Goal: Task Accomplishment & Management: Complete application form

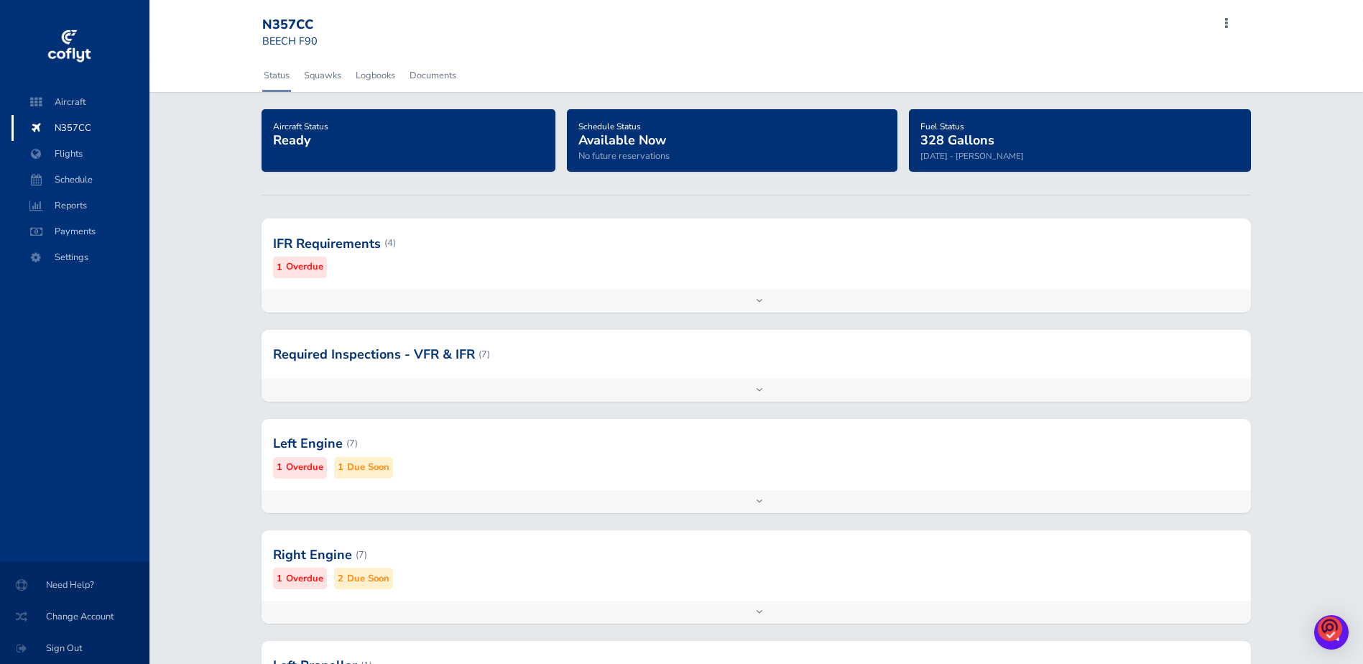
click at [354, 246] on div at bounding box center [756, 243] width 990 height 70
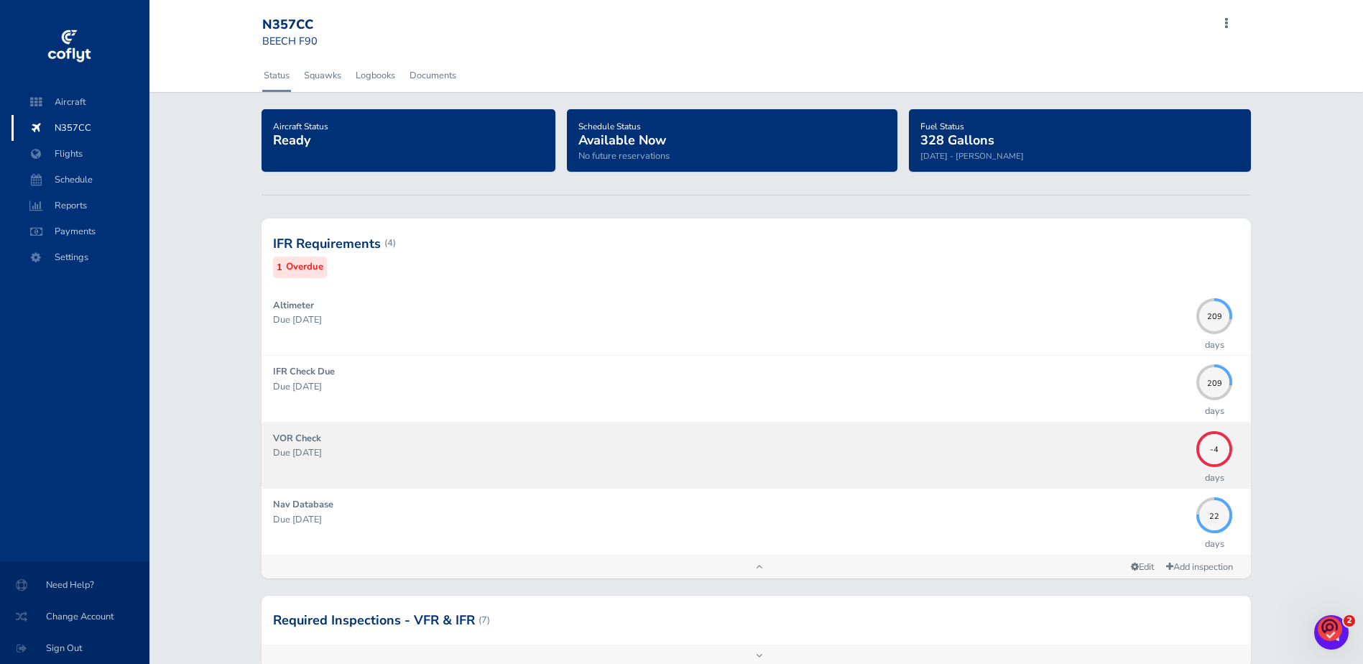
click at [305, 453] on p "Due 08/30/2025" at bounding box center [731, 452] width 917 height 14
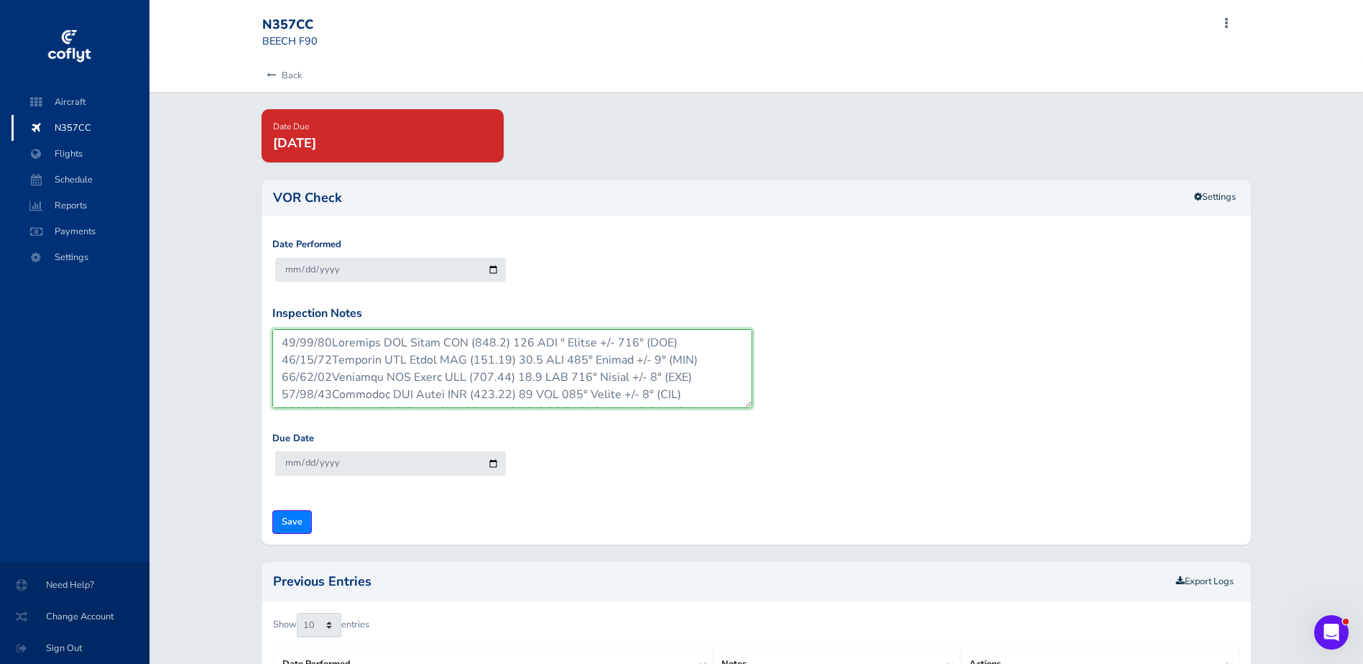
click at [284, 342] on textarea "Inspection Notes" at bounding box center [512, 368] width 481 height 79
drag, startPoint x: 696, startPoint y: 377, endPoint x: 276, endPoint y: 376, distance: 420.2
click at [275, 377] on textarea "Inspection Notes" at bounding box center [512, 368] width 481 height 79
drag, startPoint x: 292, startPoint y: 367, endPoint x: 705, endPoint y: 358, distance: 413.1
click at [705, 358] on textarea "Inspection Notes" at bounding box center [512, 368] width 481 height 79
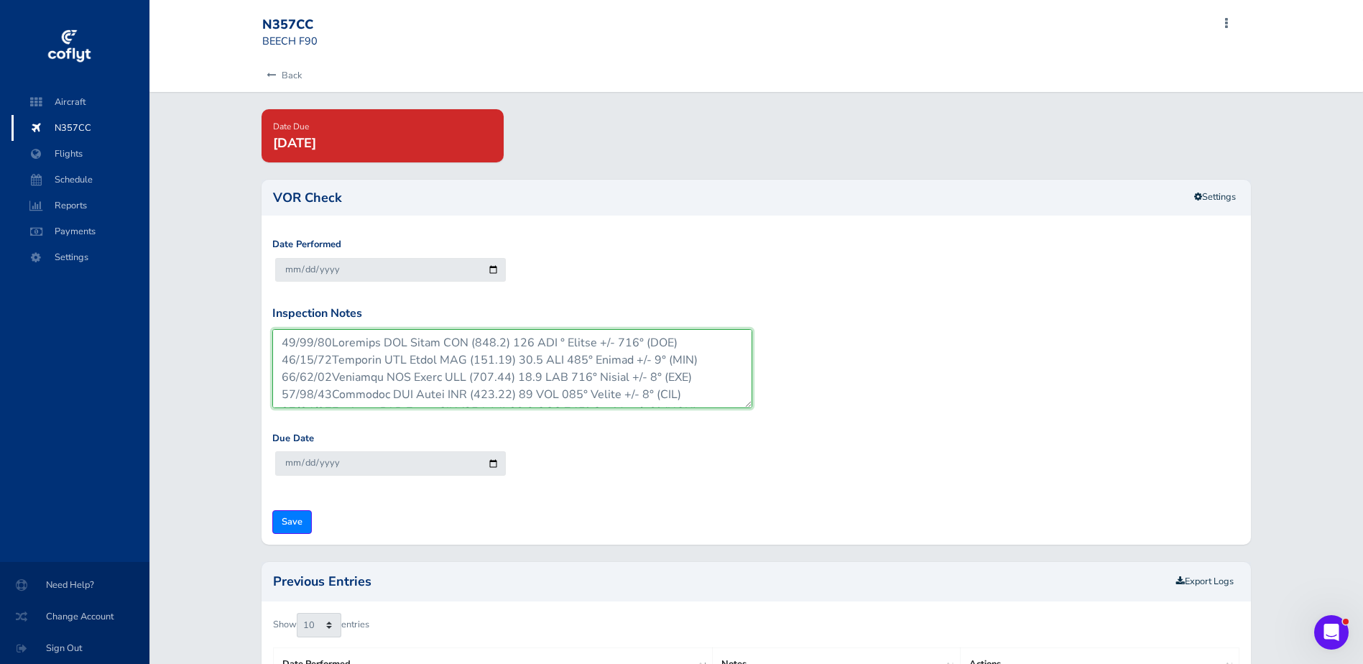
drag, startPoint x: 695, startPoint y: 376, endPoint x: 275, endPoint y: 353, distance: 420.9
click at [276, 358] on textarea "Inspection Notes" at bounding box center [512, 368] width 481 height 79
click at [728, 358] on textarea "Inspection Notes" at bounding box center [512, 368] width 481 height 79
drag, startPoint x: 696, startPoint y: 379, endPoint x: 294, endPoint y: 365, distance: 402.5
click at [294, 367] on textarea "Inspection Notes" at bounding box center [512, 368] width 481 height 79
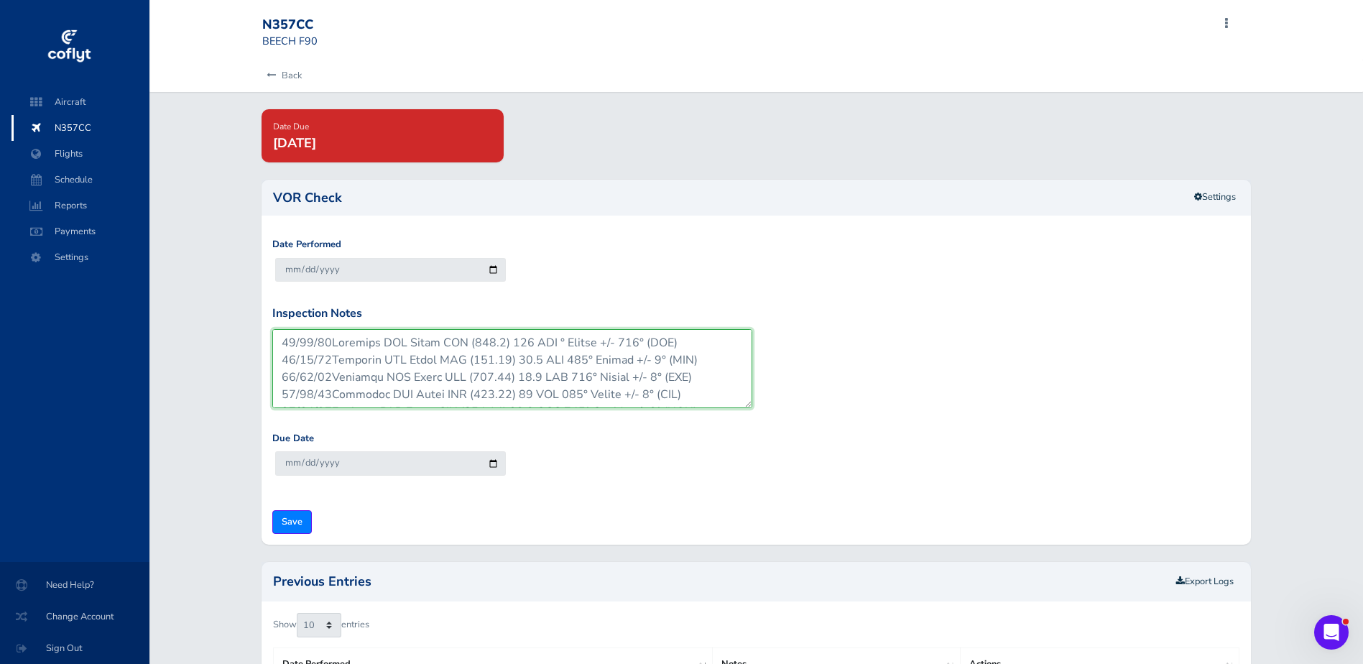
click at [736, 381] on textarea "Inspection Notes" at bounding box center [512, 368] width 481 height 79
drag, startPoint x: 705, startPoint y: 381, endPoint x: 284, endPoint y: 379, distance: 420.2
click at [284, 379] on textarea "Inspection Notes" at bounding box center [512, 368] width 481 height 79
click at [280, 342] on textarea "Inspection Notes" at bounding box center [512, 368] width 481 height 79
paste textarea "07/23/25Airborne VOR Check CRG (114.50) 78.1 DME 010° Radial +/- 0° (WDC)"
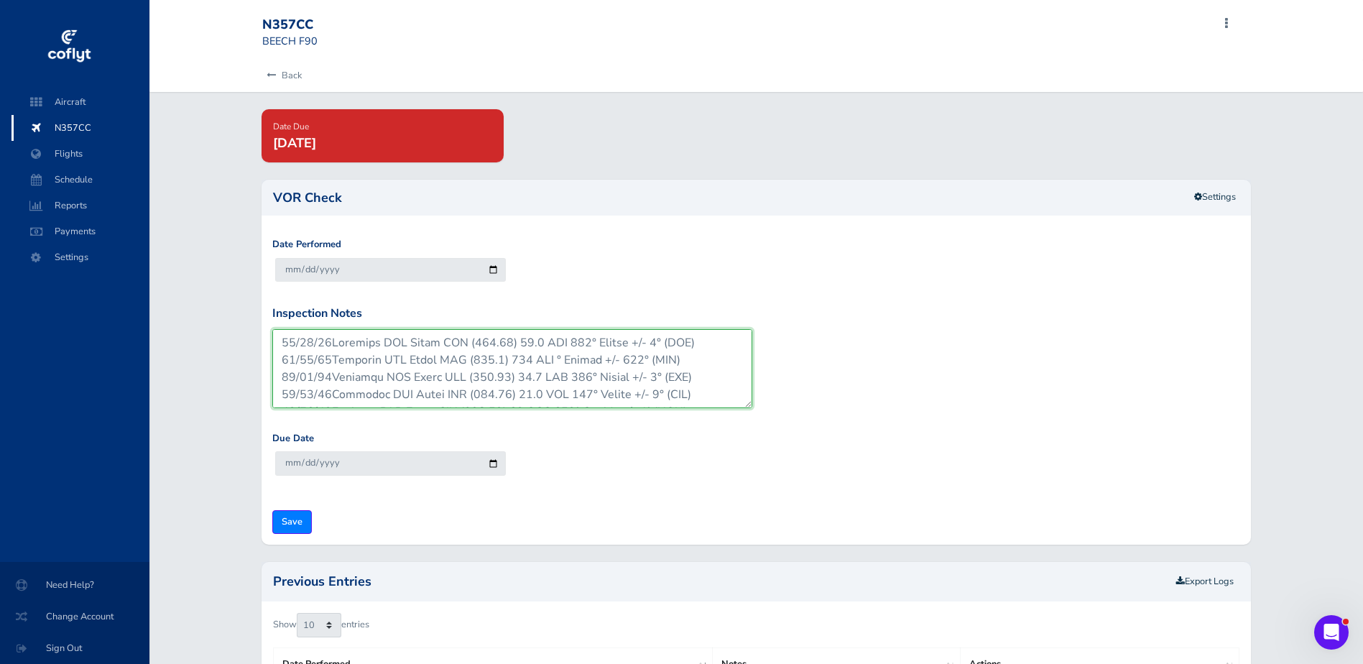
click at [293, 341] on textarea "Inspection Notes" at bounding box center [512, 368] width 481 height 79
click at [527, 343] on textarea "Inspection Notes" at bounding box center [512, 368] width 481 height 79
type textarea "08/29/25Airborne VOR Check CRG (114.50) 50.1 DME 010° Radial +/- 0° (WDC) 07/30…"
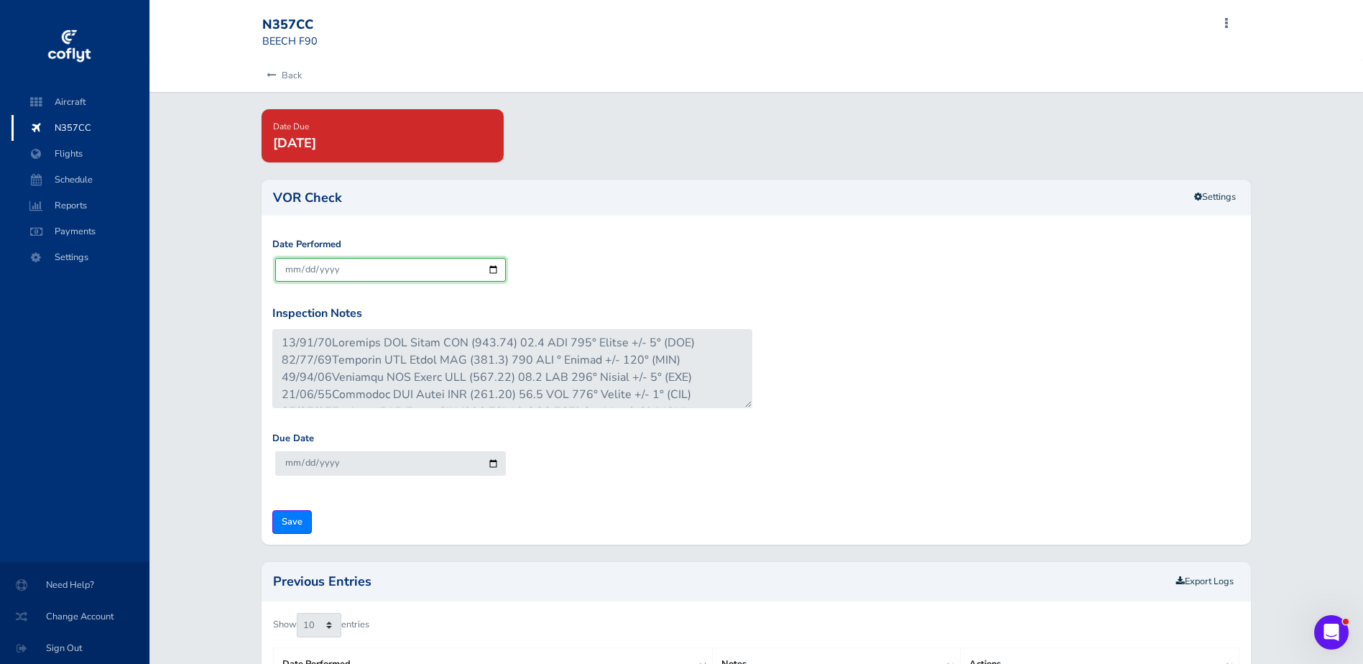
click at [495, 268] on input "2025-09-03" at bounding box center [390, 270] width 231 height 24
type input "2025-08-29"
type input "2025-09-28"
click at [295, 522] on input "Save" at bounding box center [292, 522] width 40 height 24
type input "Update Inspection"
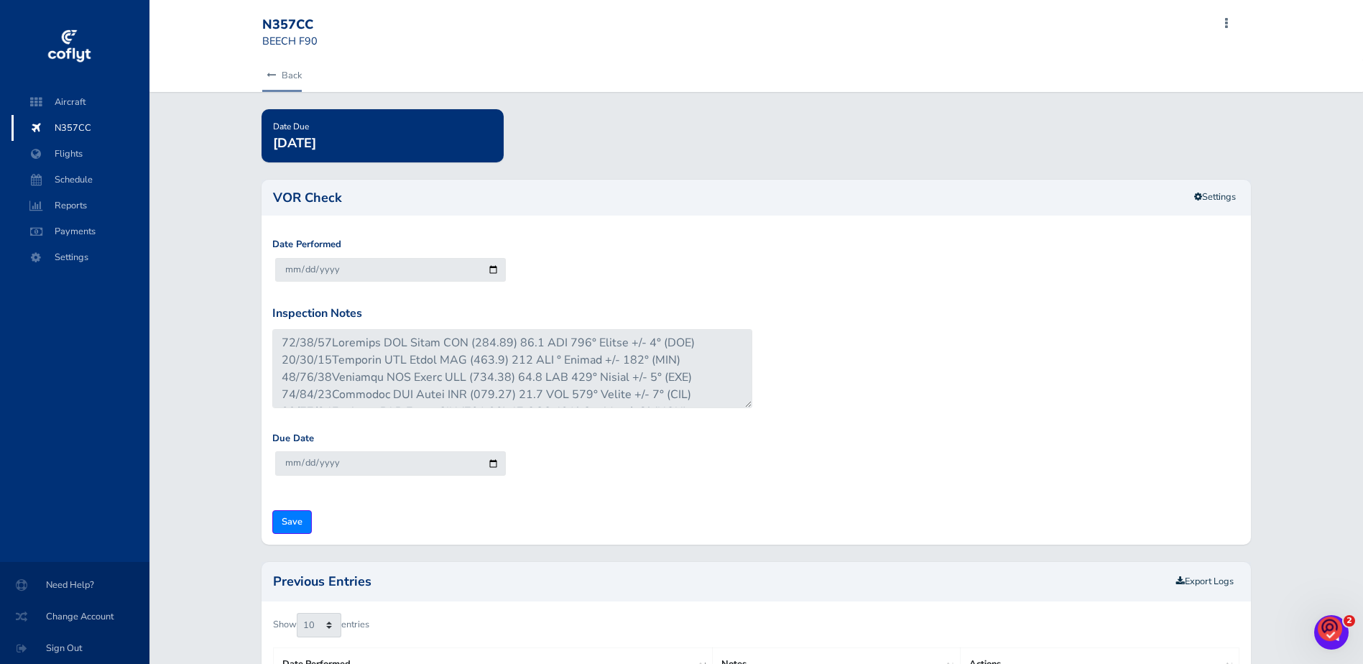
click at [272, 70] on link "Back" at bounding box center [282, 76] width 40 height 32
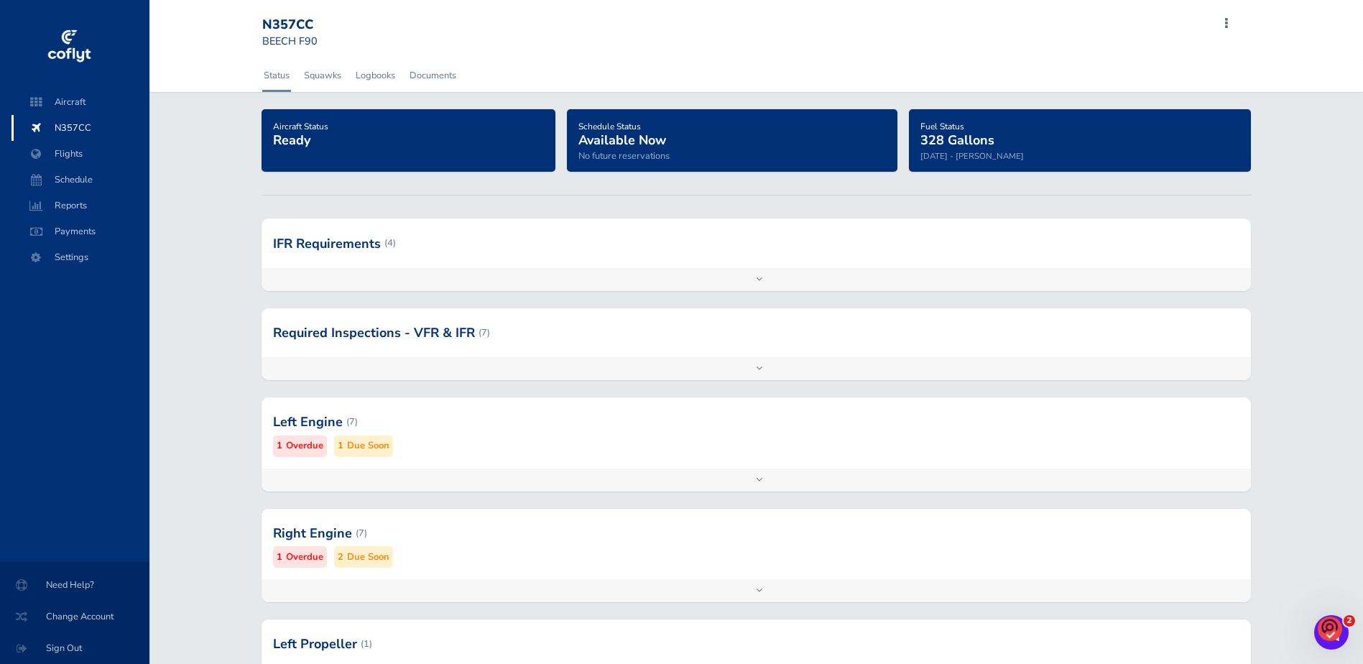
click at [308, 251] on div at bounding box center [756, 242] width 990 height 49
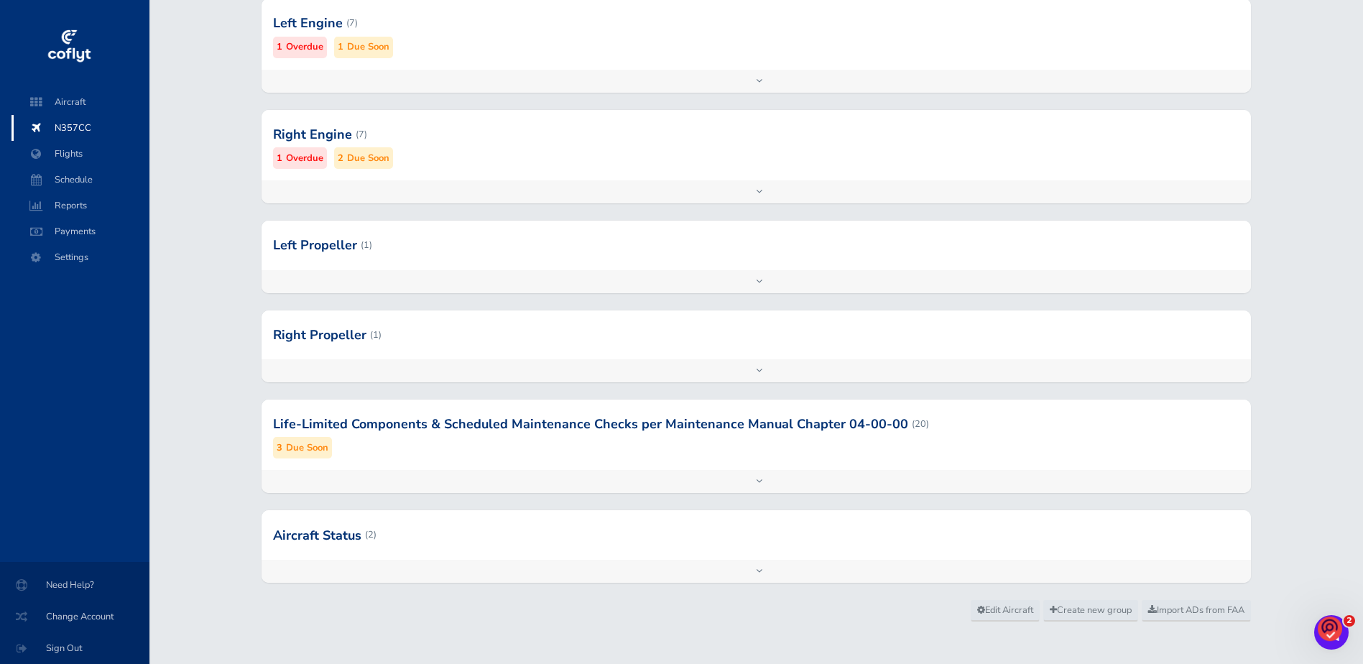
scroll to position [672, 0]
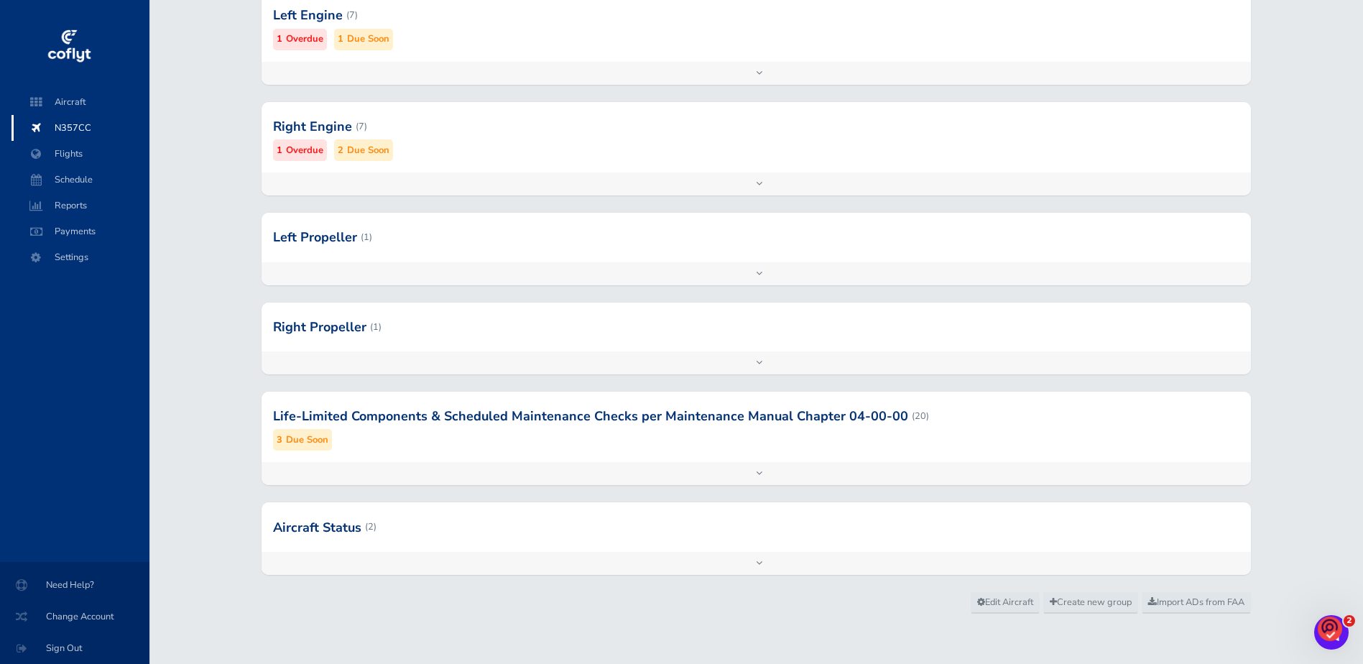
click at [317, 415] on div at bounding box center [756, 416] width 990 height 70
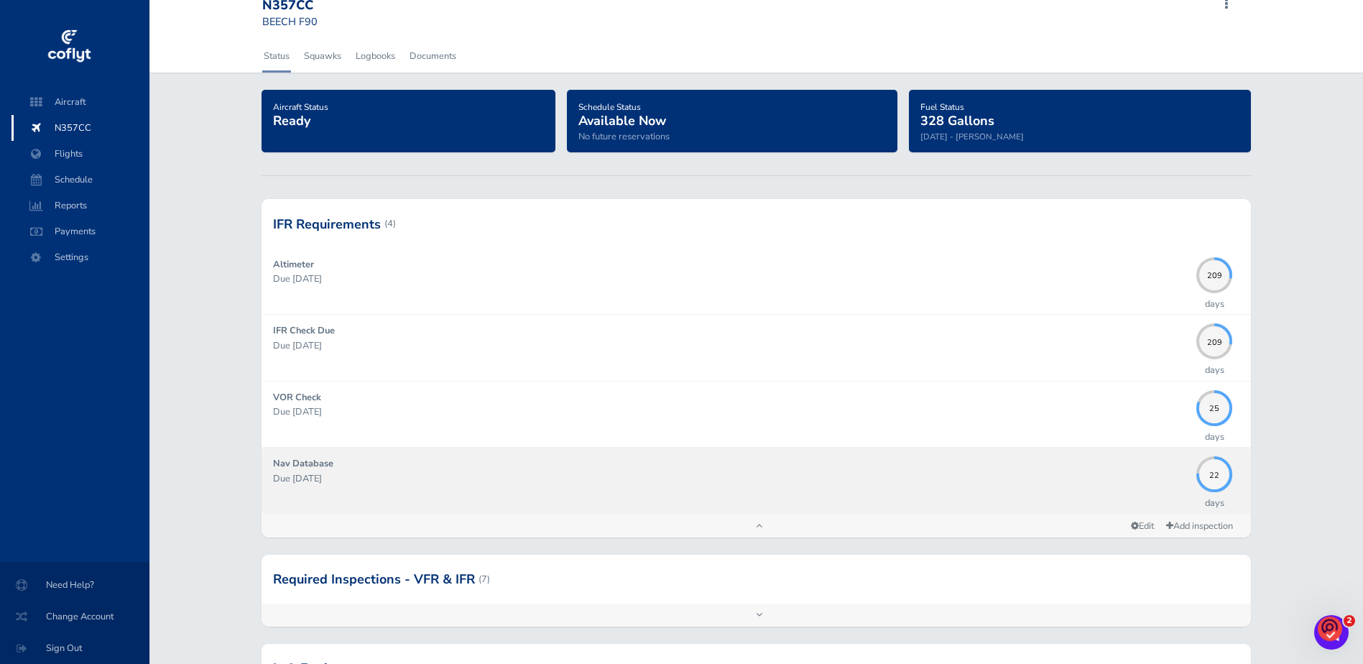
scroll to position [0, 0]
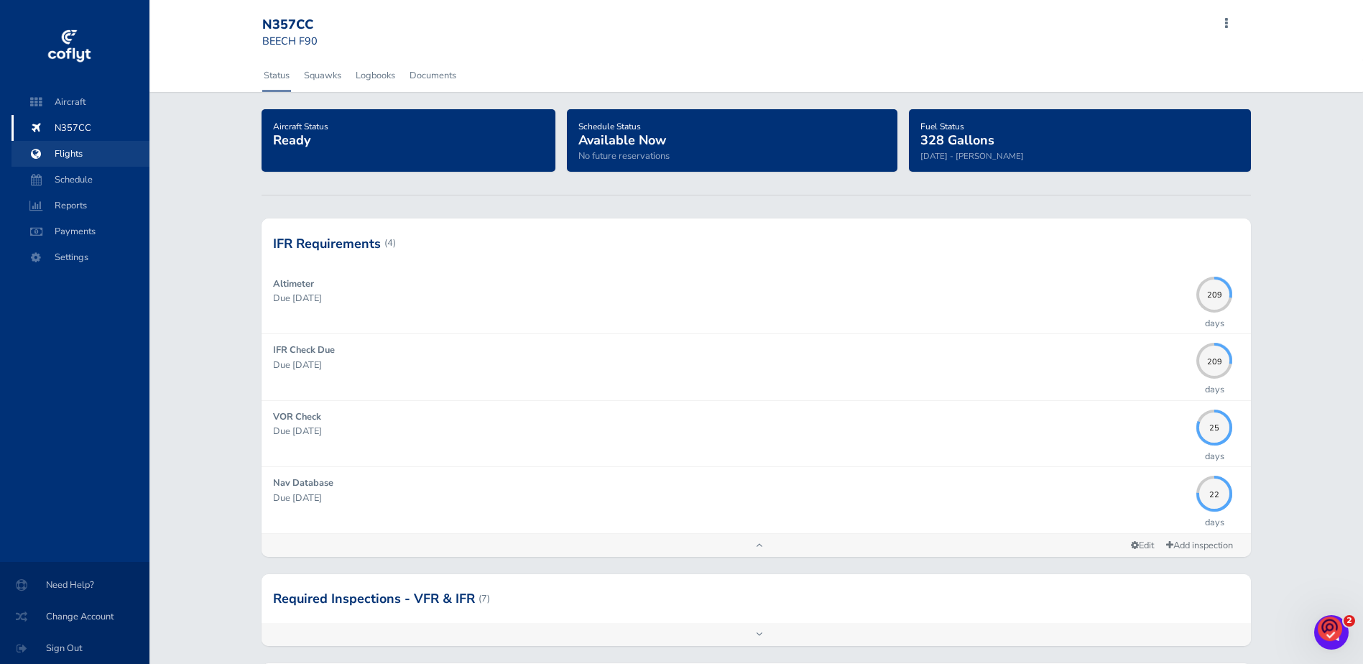
click at [66, 157] on span "Flights" at bounding box center [80, 154] width 109 height 26
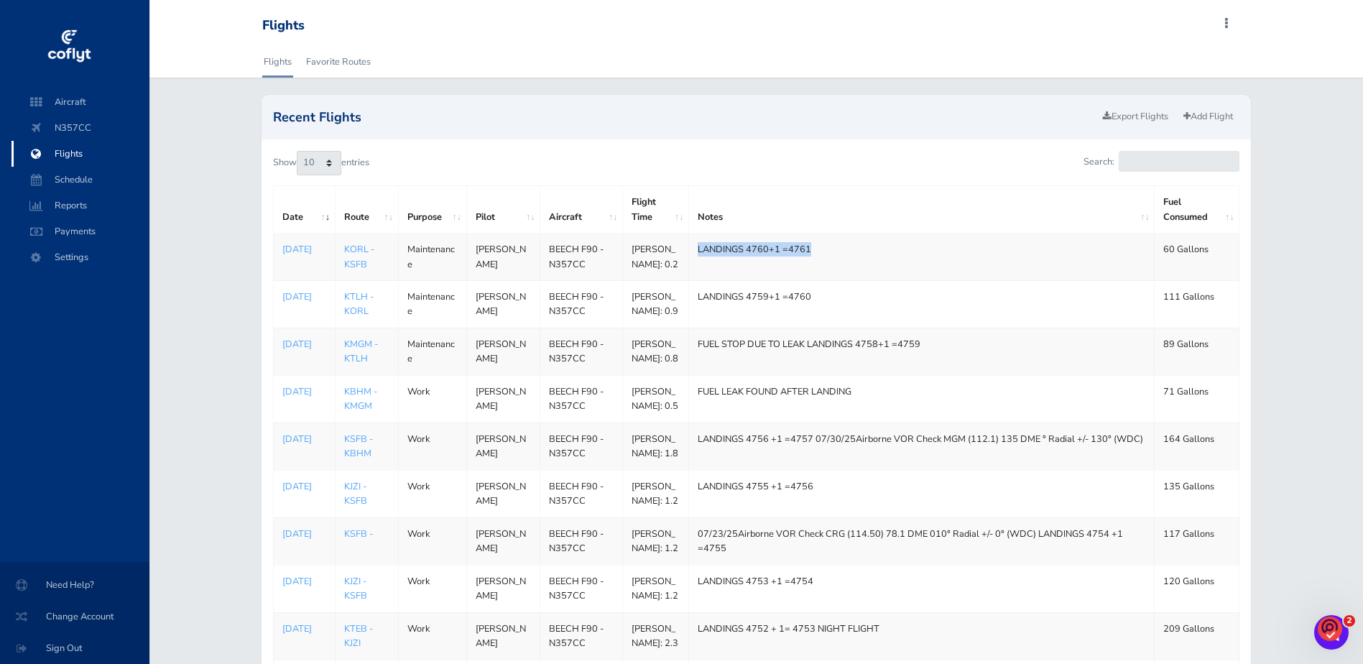
drag, startPoint x: 809, startPoint y: 246, endPoint x: 698, endPoint y: 238, distance: 111.7
click at [698, 238] on td "LANDINGS 4760+1 =4761" at bounding box center [921, 256] width 465 height 47
copy td "LANDINGS 4760+1 =4761"
click at [1186, 113] on icon at bounding box center [1186, 116] width 7 height 9
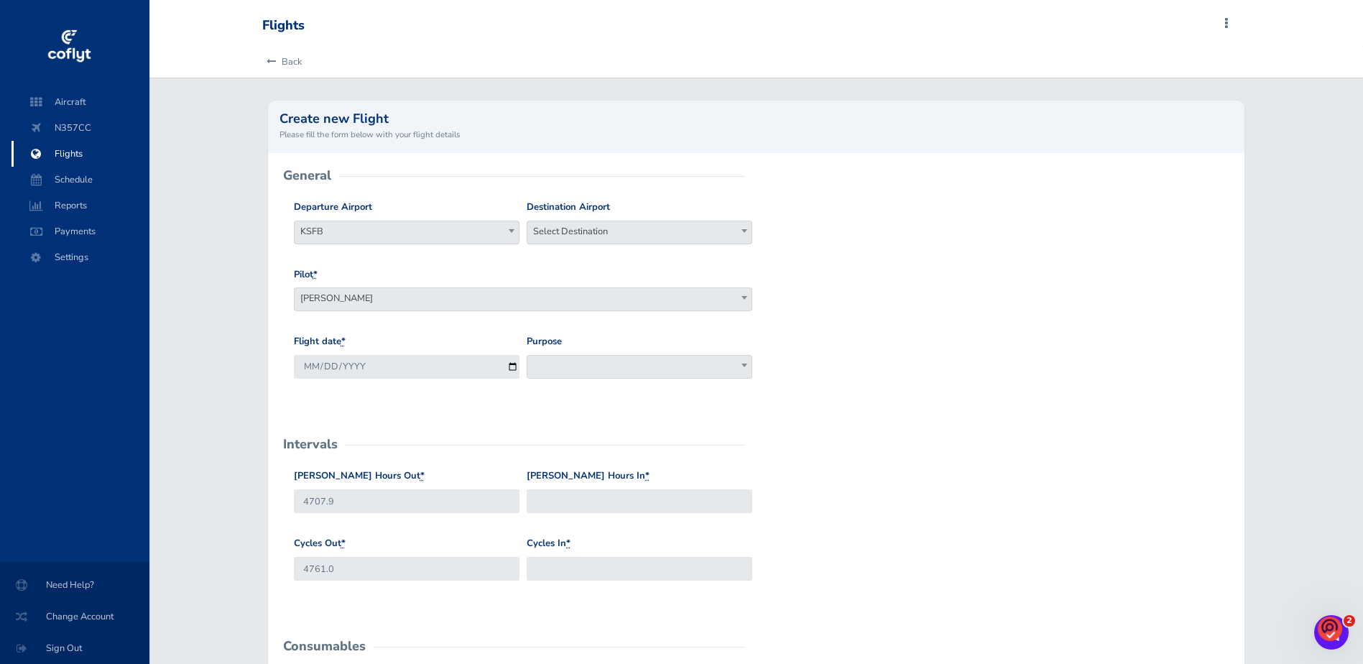
click at [593, 227] on span "Select Destination" at bounding box center [639, 231] width 224 height 20
type input "KJZI"
select select "KJZI"
click at [506, 362] on input "2025-09-04" at bounding box center [407, 367] width 226 height 24
click at [508, 363] on input "2025-09-04" at bounding box center [407, 367] width 226 height 24
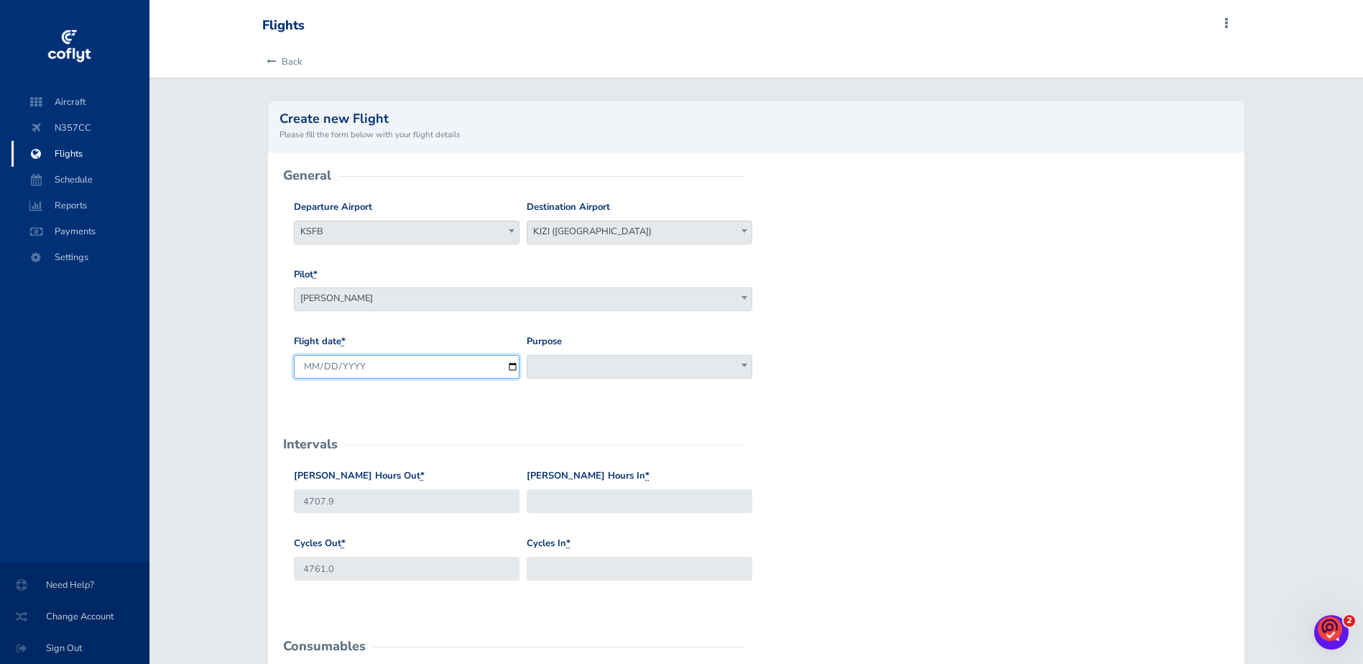
type input "2025-08-29"
click at [620, 366] on span at bounding box center [640, 367] width 226 height 24
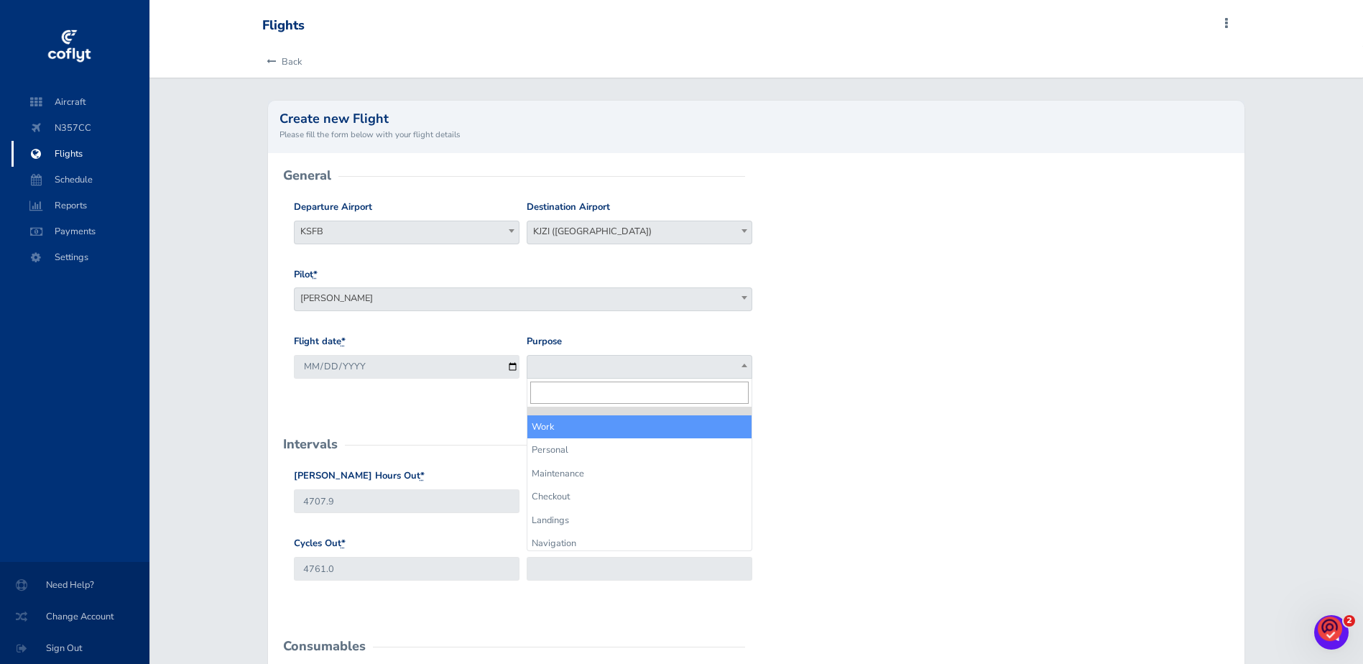
select select "Work"
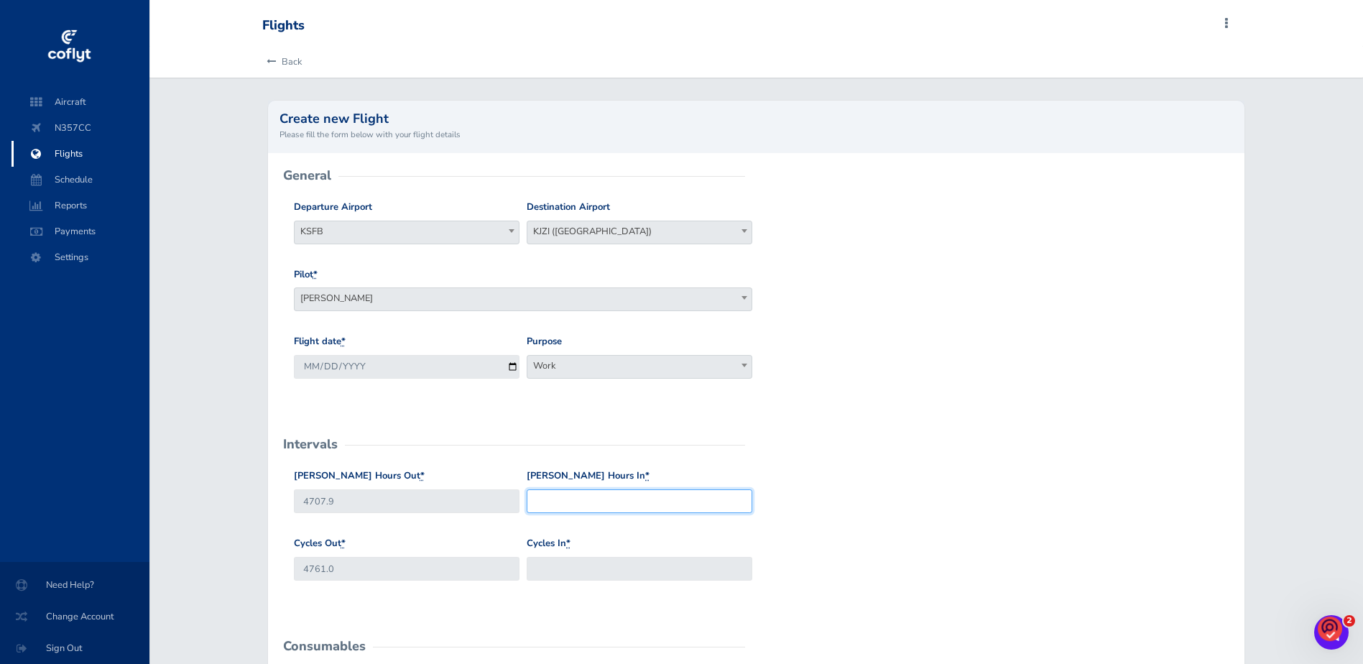
click at [545, 504] on input "Hobbs Hours In *" at bounding box center [640, 501] width 226 height 24
type input "4709.1"
click at [549, 562] on input "Cycles In *" at bounding box center [640, 569] width 226 height 24
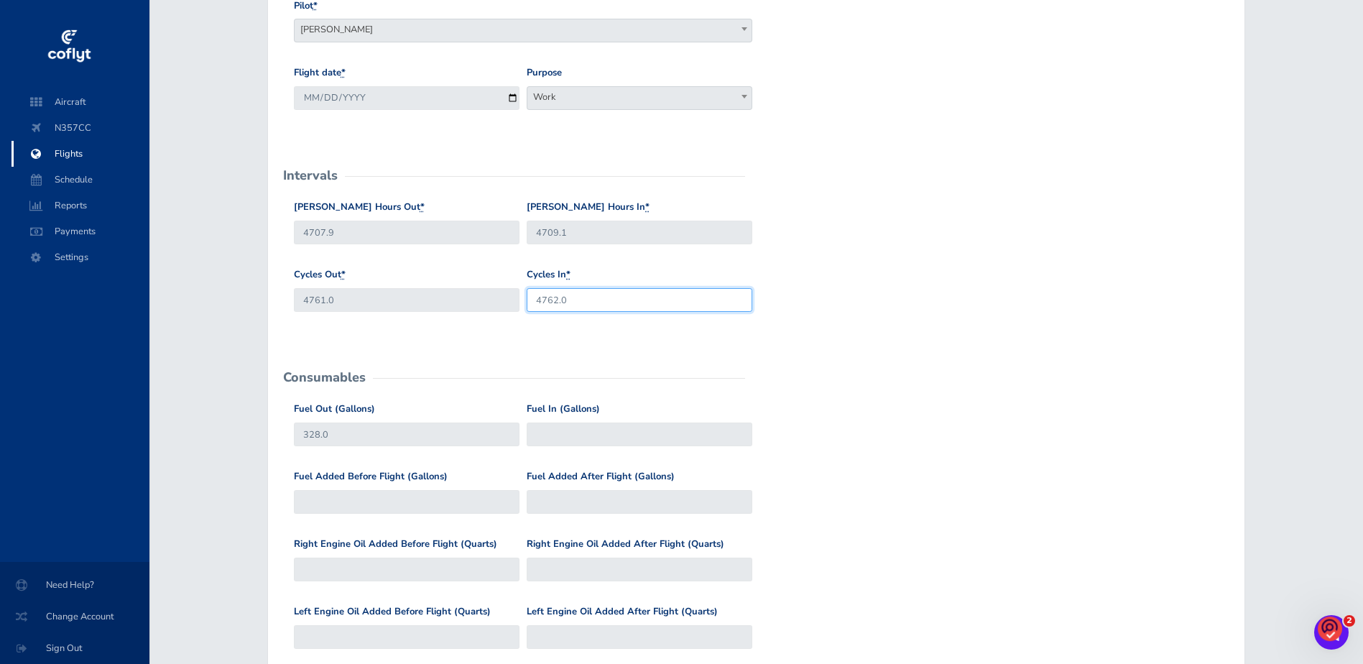
scroll to position [287, 0]
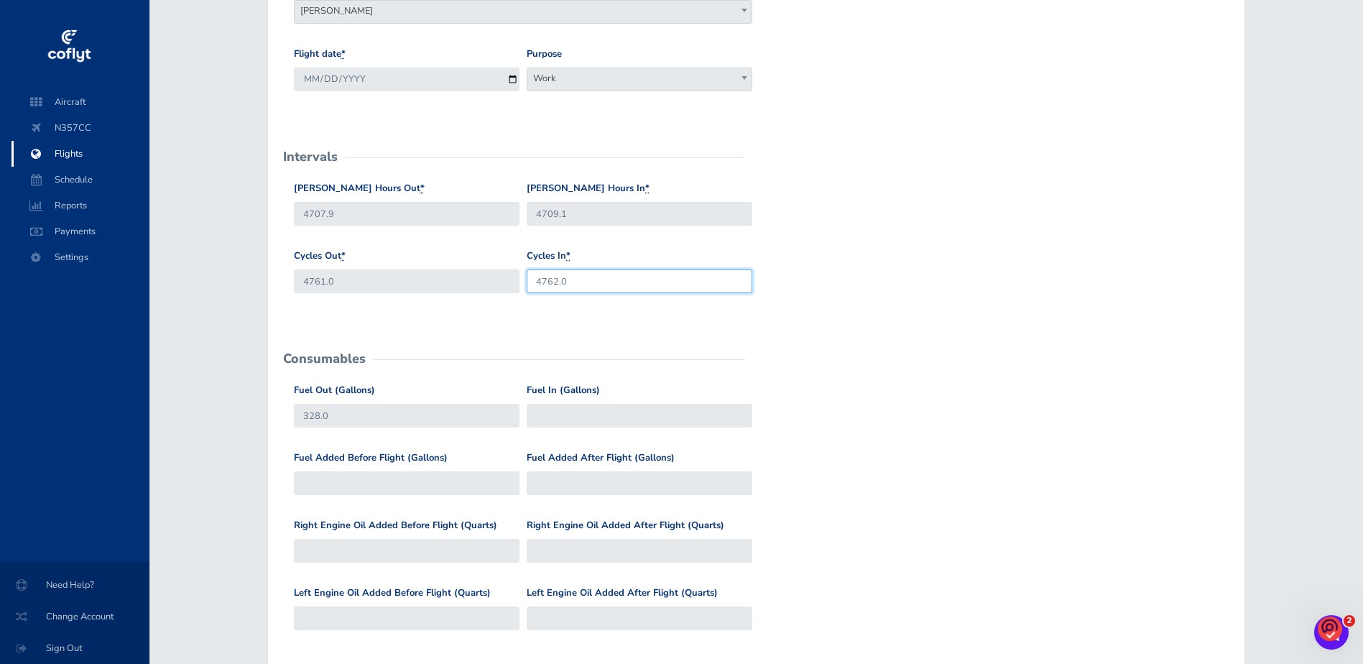
type input "4762.0"
click at [546, 417] on input "Fuel In (Gallons)" at bounding box center [640, 416] width 226 height 24
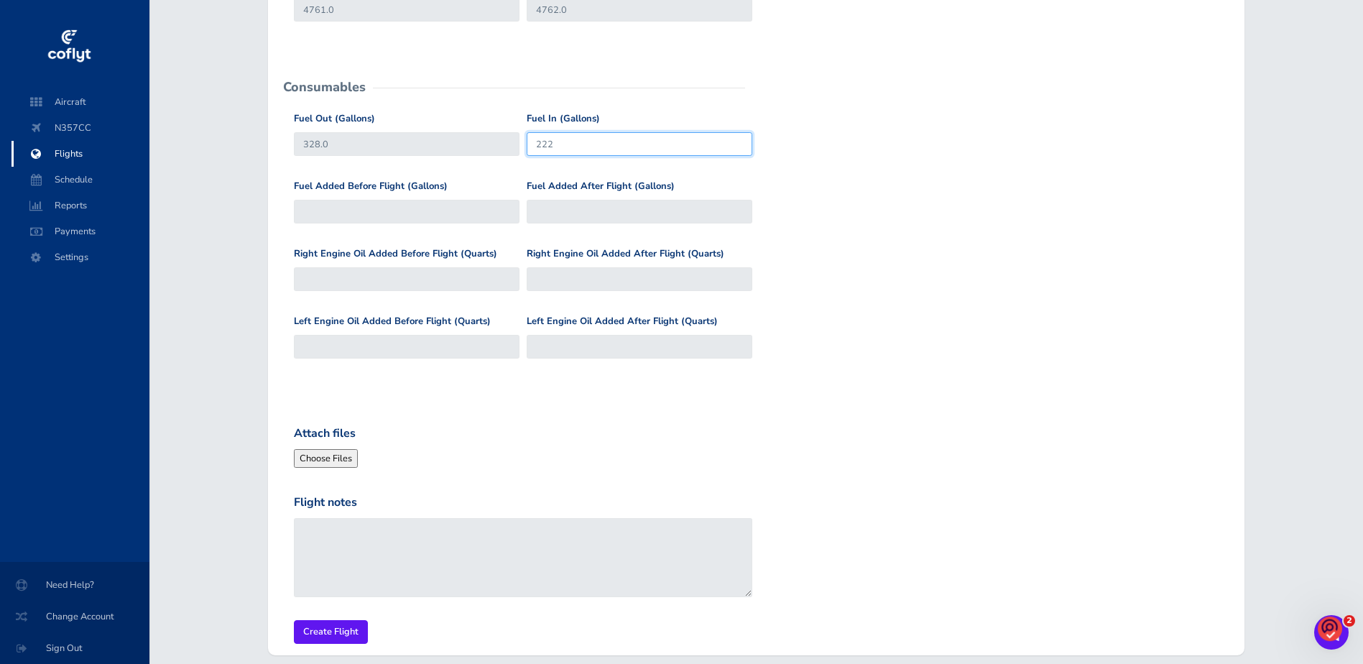
scroll to position [624, 0]
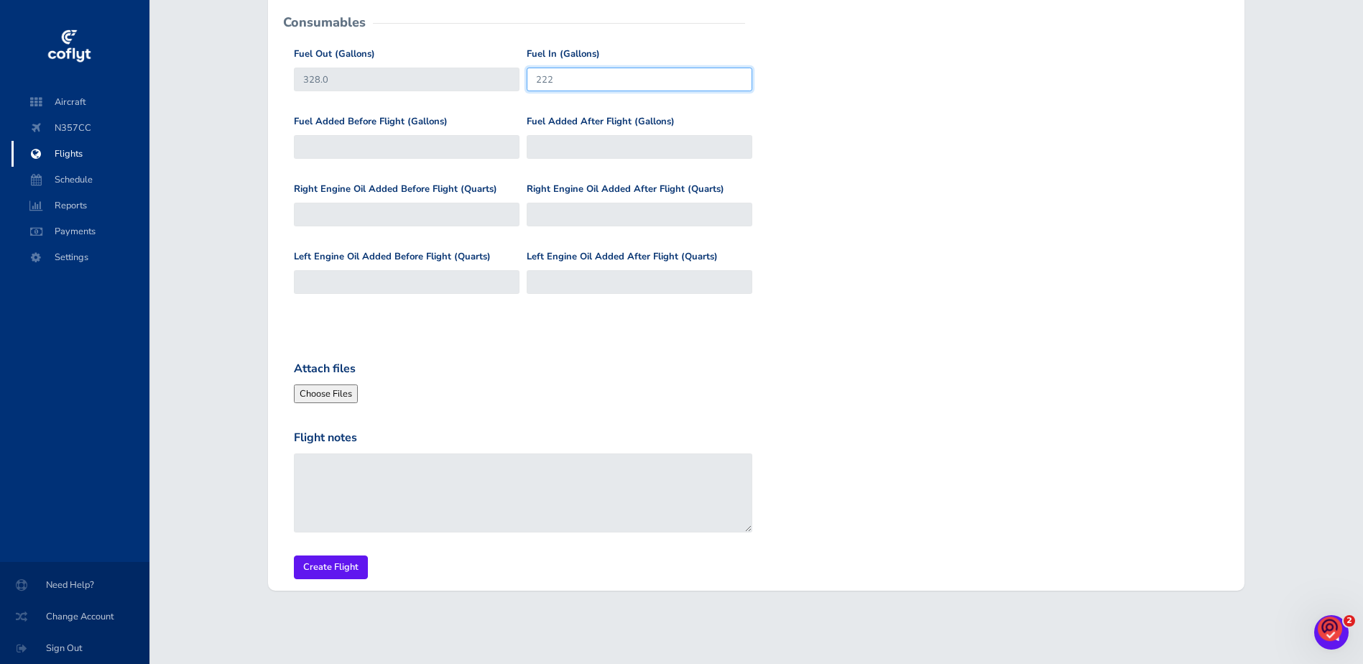
type input "222"
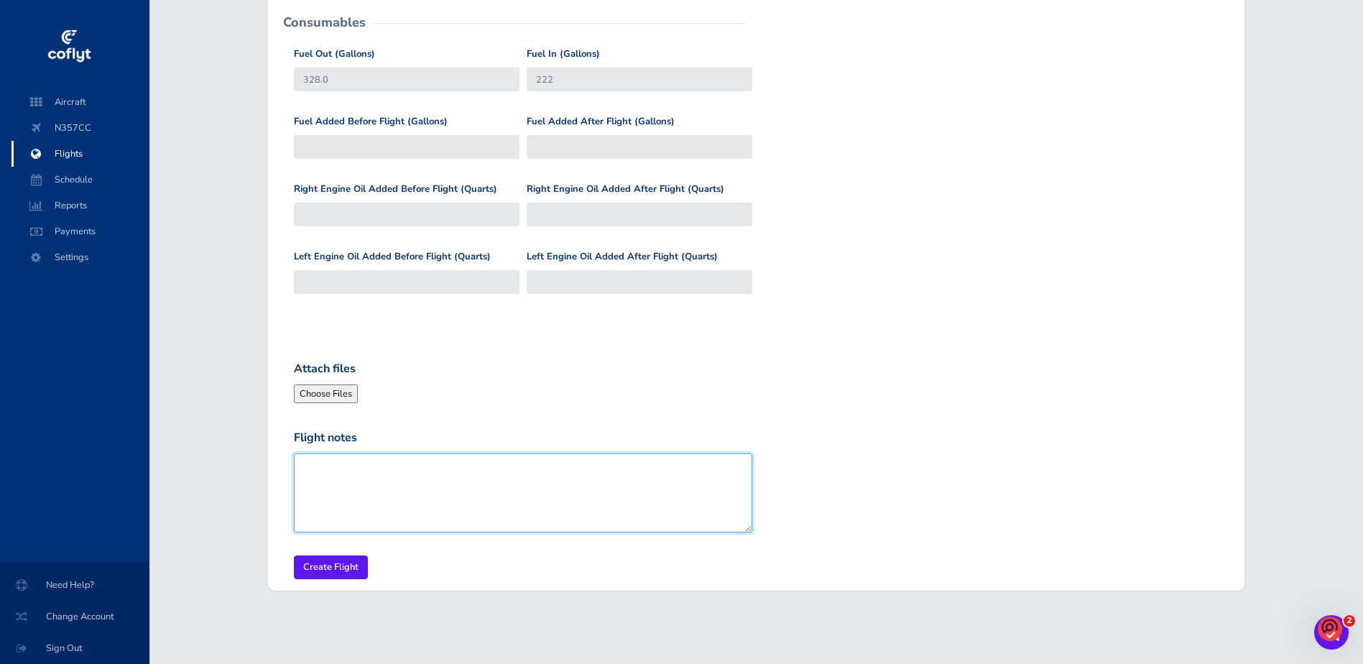
click at [321, 476] on textarea "Flight notes" at bounding box center [523, 492] width 459 height 79
paste textarea "LANDINGS 4760+1 =4761"
click at [391, 468] on textarea "LANDINGS 4760+1 =4761" at bounding box center [523, 492] width 459 height 79
type textarea "LANDINGS 4761+1 =4762"
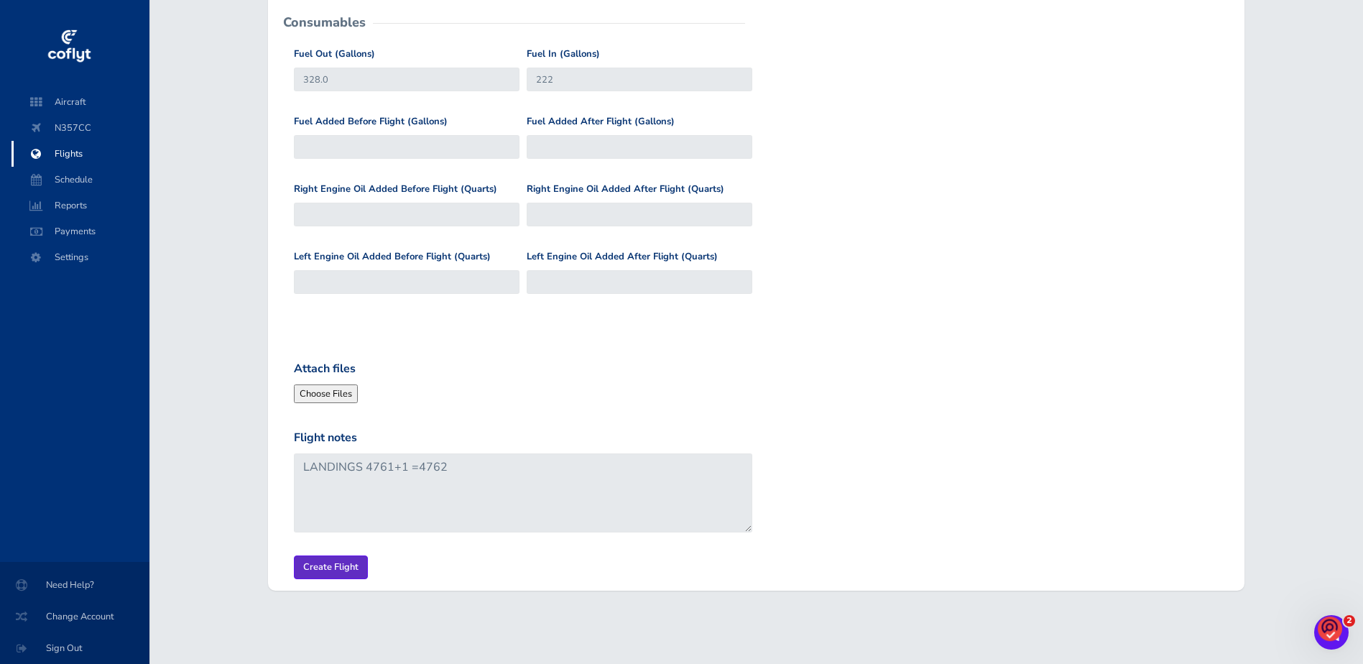
click at [316, 568] on input "Create Flight" at bounding box center [331, 567] width 74 height 24
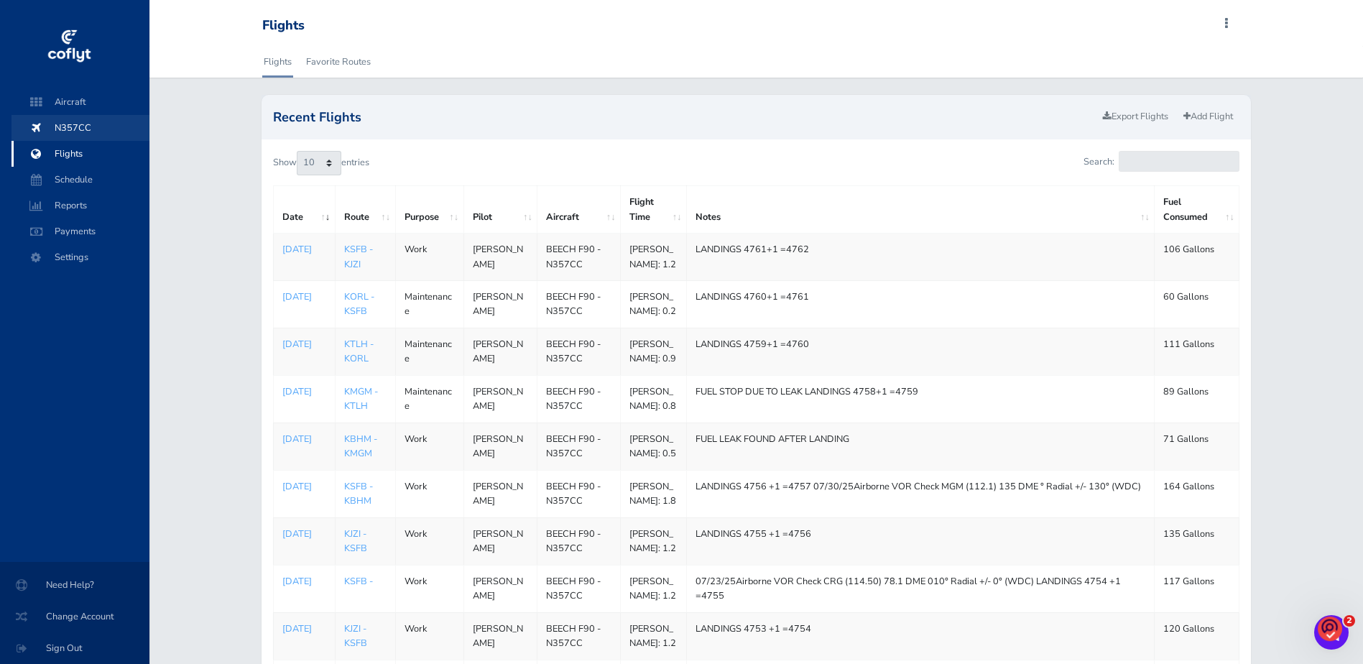
click at [67, 126] on span "N357CC" at bounding box center [80, 128] width 109 height 26
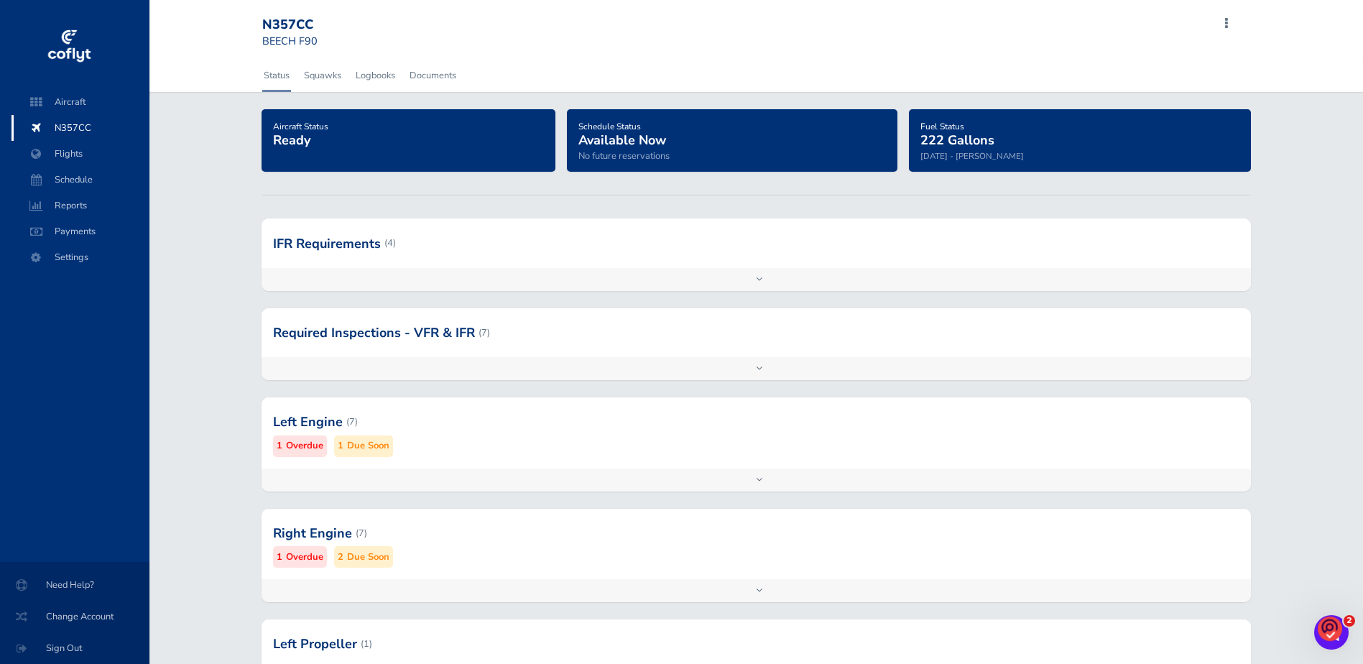
click at [368, 252] on div at bounding box center [756, 242] width 990 height 49
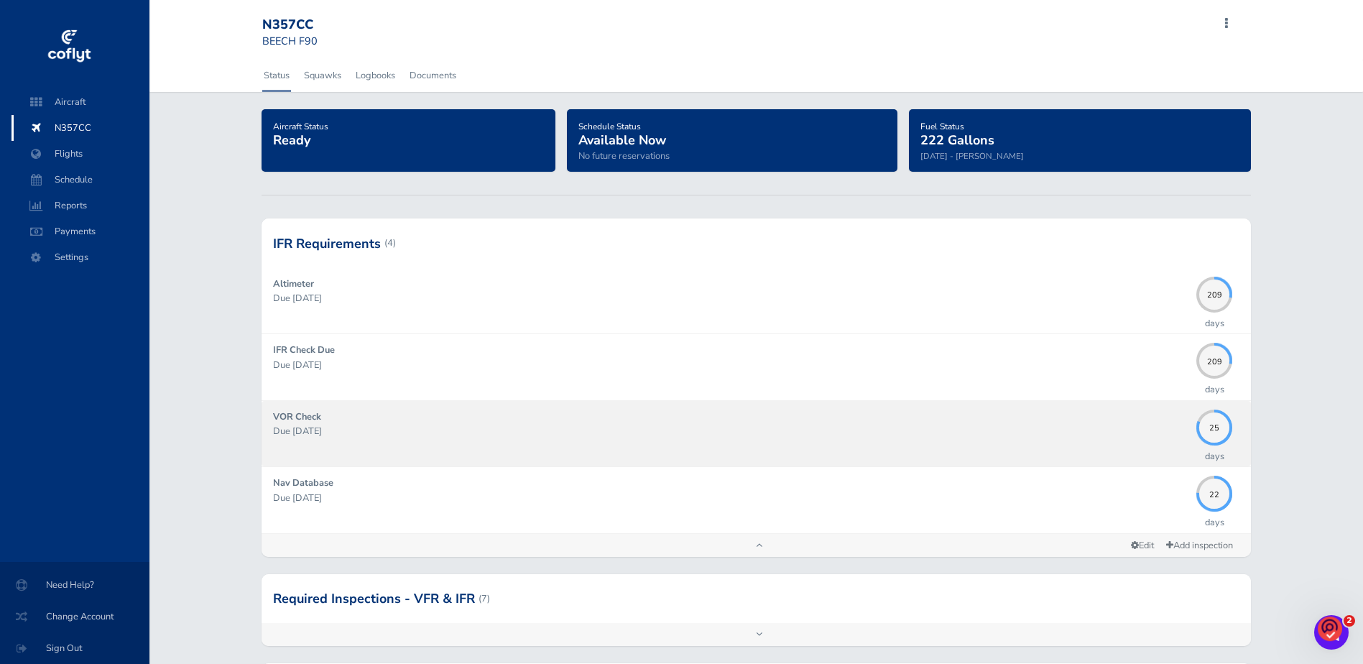
click at [320, 425] on p "Due 09/28/2025" at bounding box center [731, 431] width 917 height 14
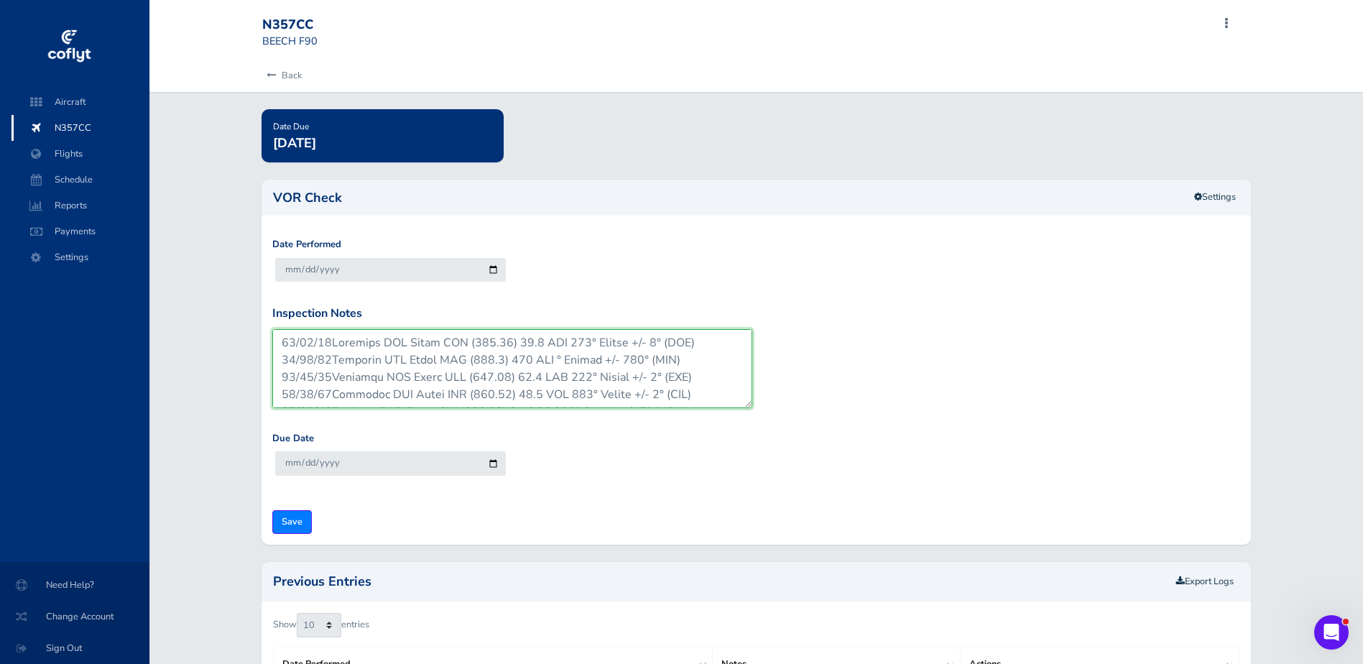
drag, startPoint x: 699, startPoint y: 339, endPoint x: 282, endPoint y: 330, distance: 416.7
click at [282, 330] on textarea "Inspection Notes" at bounding box center [512, 368] width 481 height 79
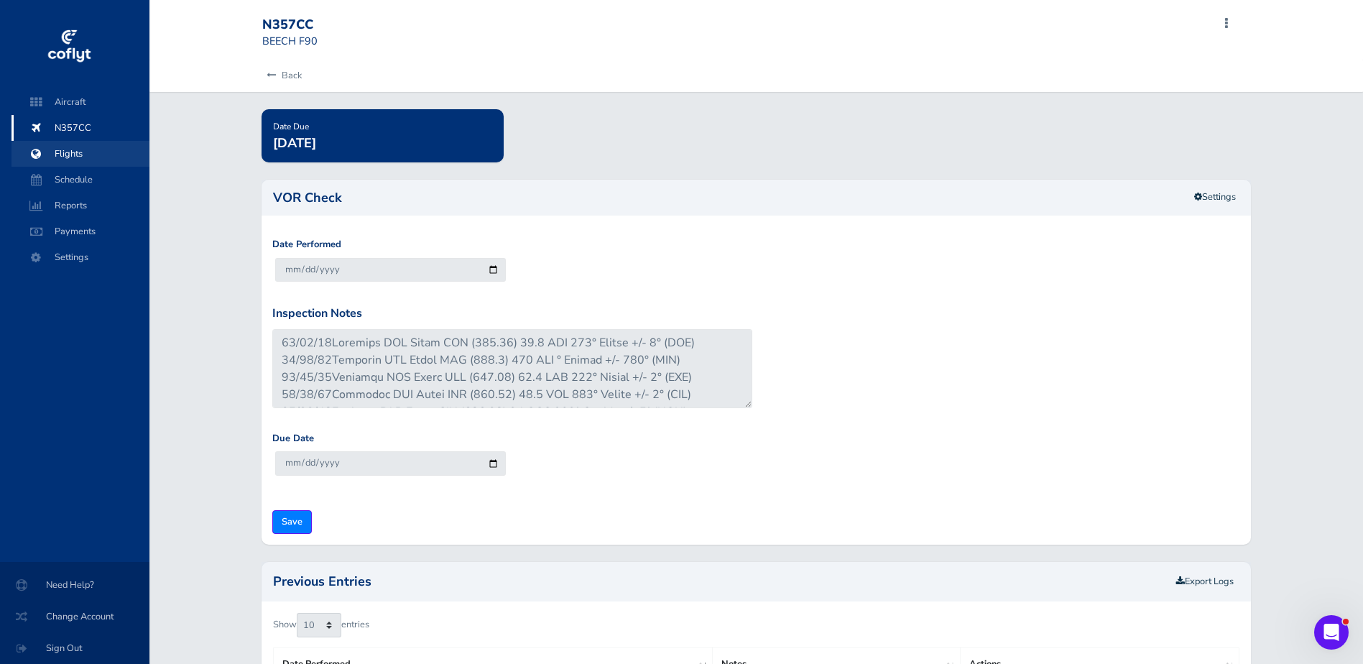
click at [65, 154] on span "Flights" at bounding box center [80, 154] width 109 height 26
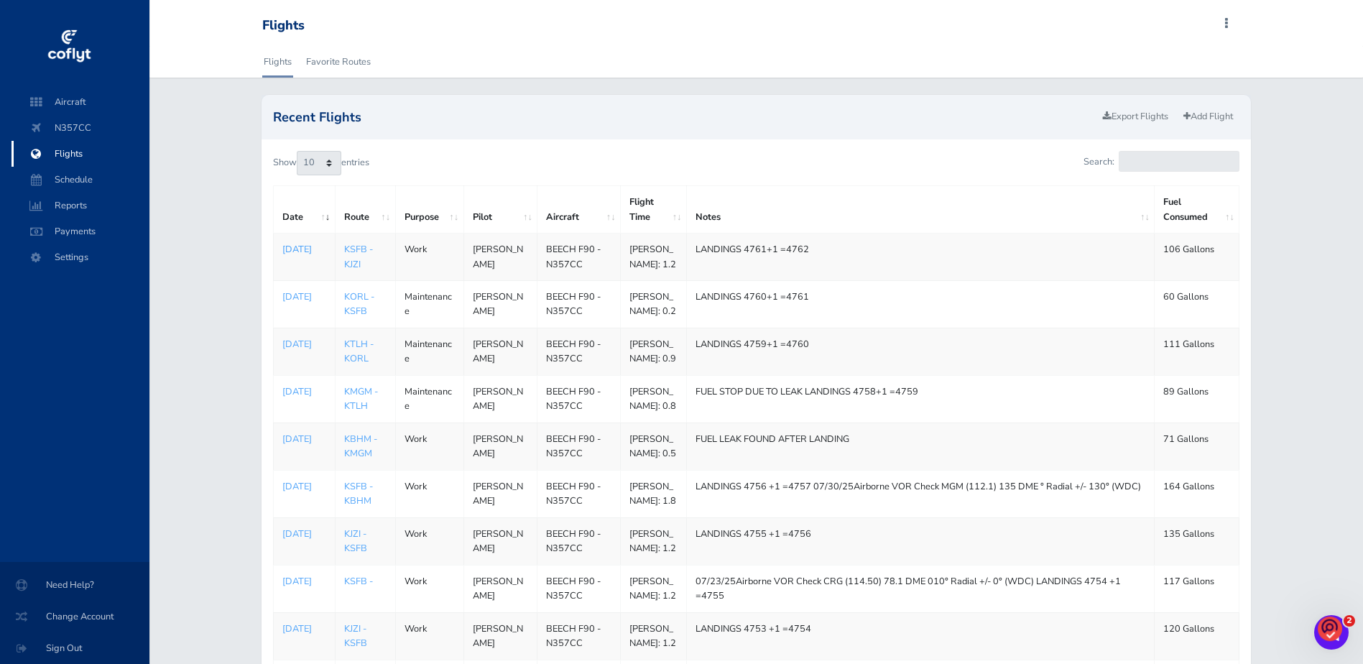
click at [295, 256] on p "Aug 29, 2025" at bounding box center [304, 249] width 44 height 14
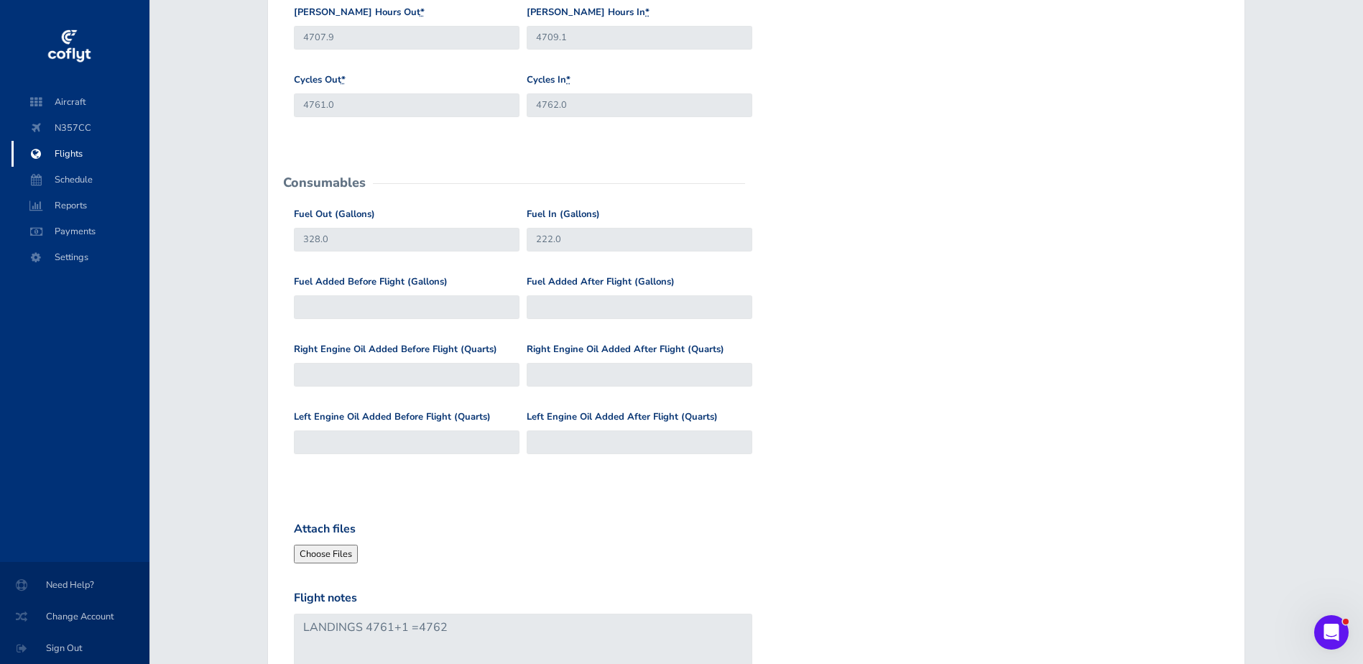
scroll to position [503, 0]
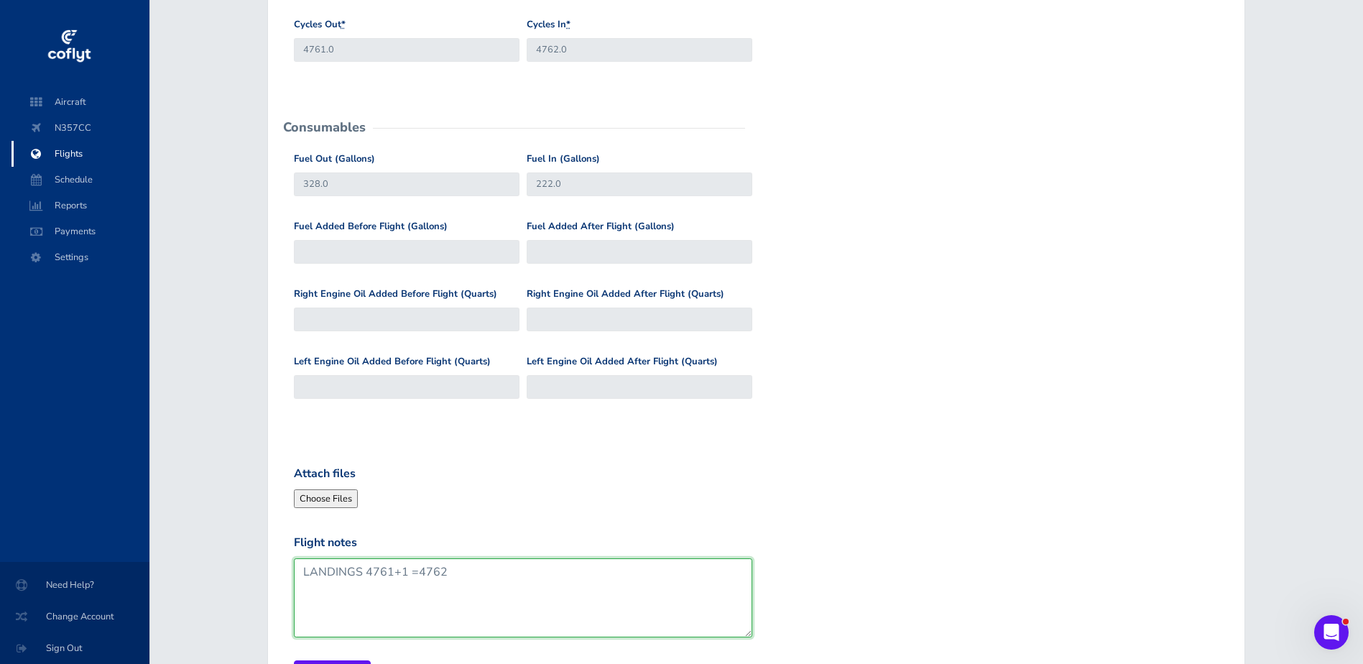
click at [459, 578] on textarea "LANDINGS 4761+1 =4762" at bounding box center [523, 597] width 459 height 79
paste textarea "08/29/25Airborne VOR Check CRG (114.50) 50.1 DME 010° Radial +/- 0° (WDC)"
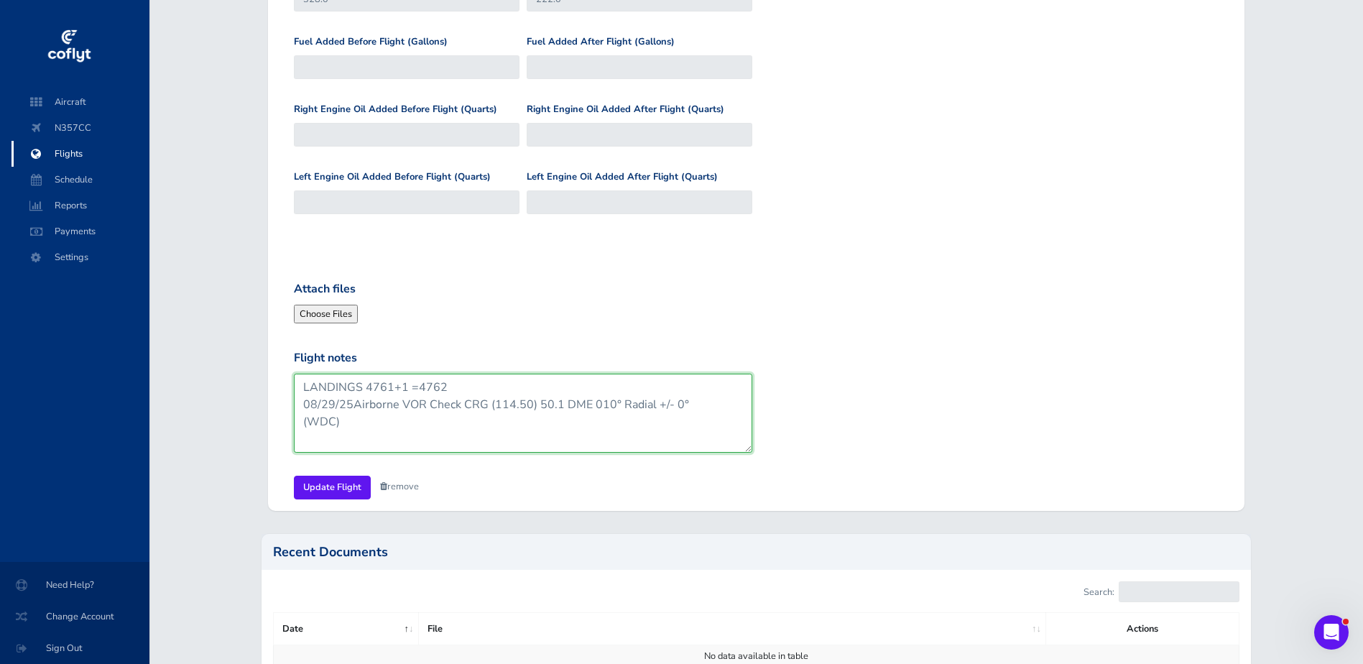
scroll to position [802, 0]
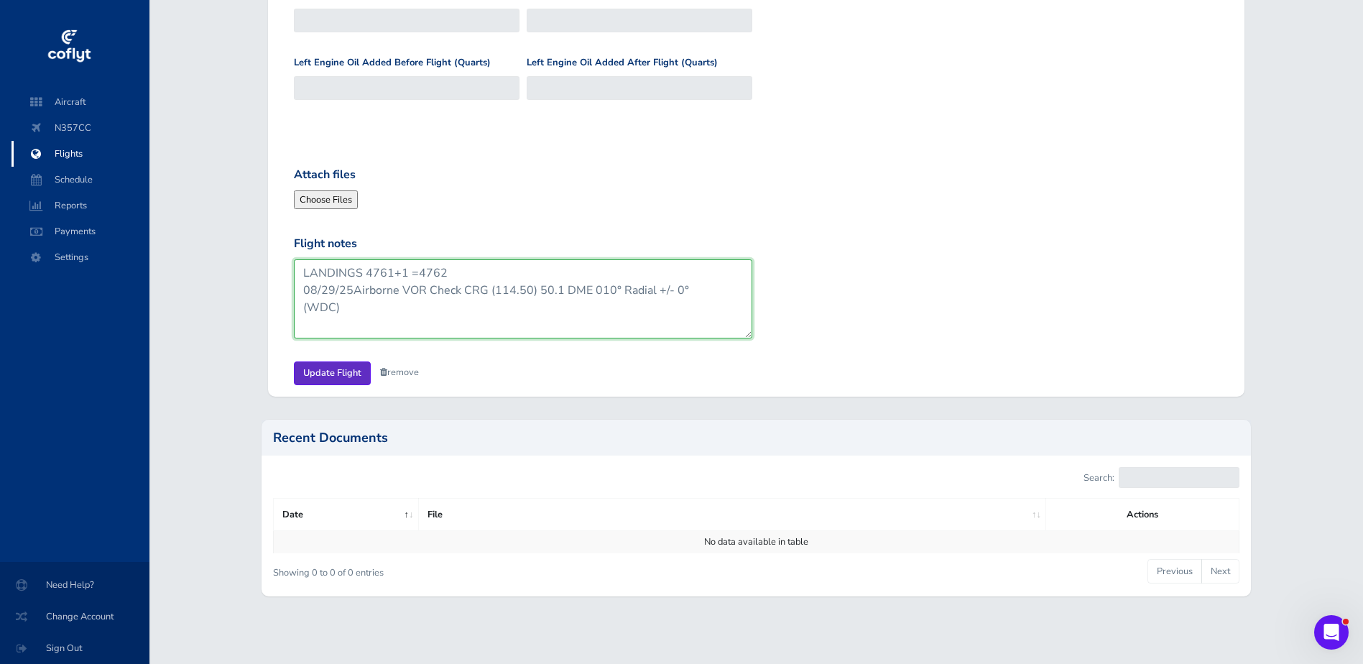
type textarea "LANDINGS 4761+1 =4762 08/29/25Airborne VOR Check CRG (114.50) 50.1 DME 010° Rad…"
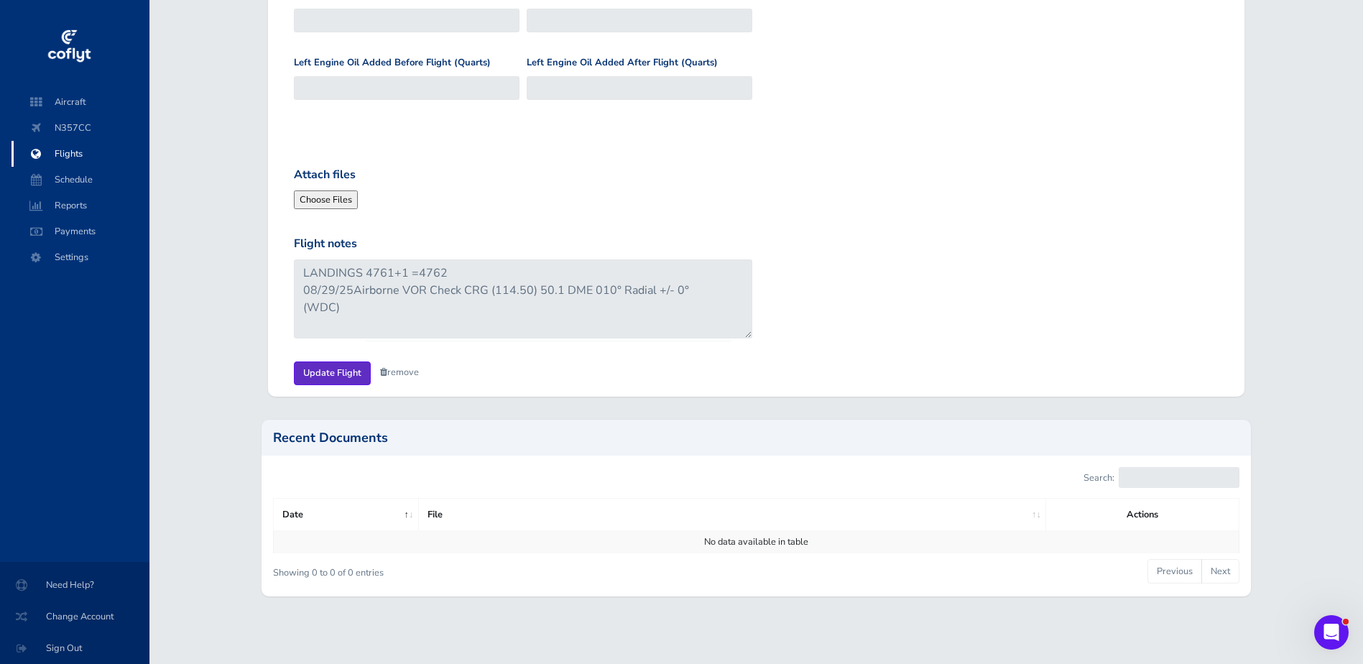
click at [335, 369] on input "Update Flight" at bounding box center [332, 373] width 77 height 24
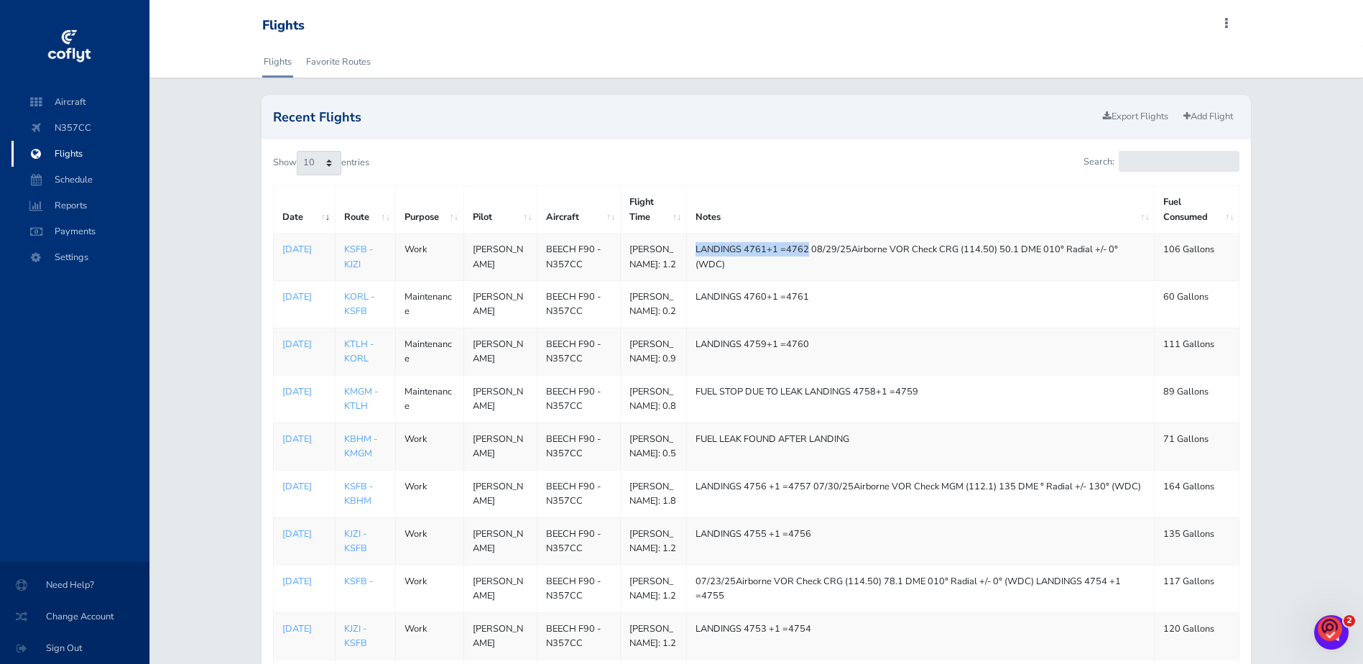
drag, startPoint x: 807, startPoint y: 249, endPoint x: 696, endPoint y: 245, distance: 110.7
click at [696, 245] on td "LANDINGS 4761+1 =4762 08/29/25Airborne VOR Check CRG (114.50) 50.1 DME 010° Rad…" at bounding box center [920, 256] width 468 height 47
drag, startPoint x: 696, startPoint y: 245, endPoint x: 705, endPoint y: 247, distance: 8.9
copy td "LANDINGS 4761+1 =4762"
click at [1197, 111] on link "Add Flight" at bounding box center [1208, 116] width 62 height 21
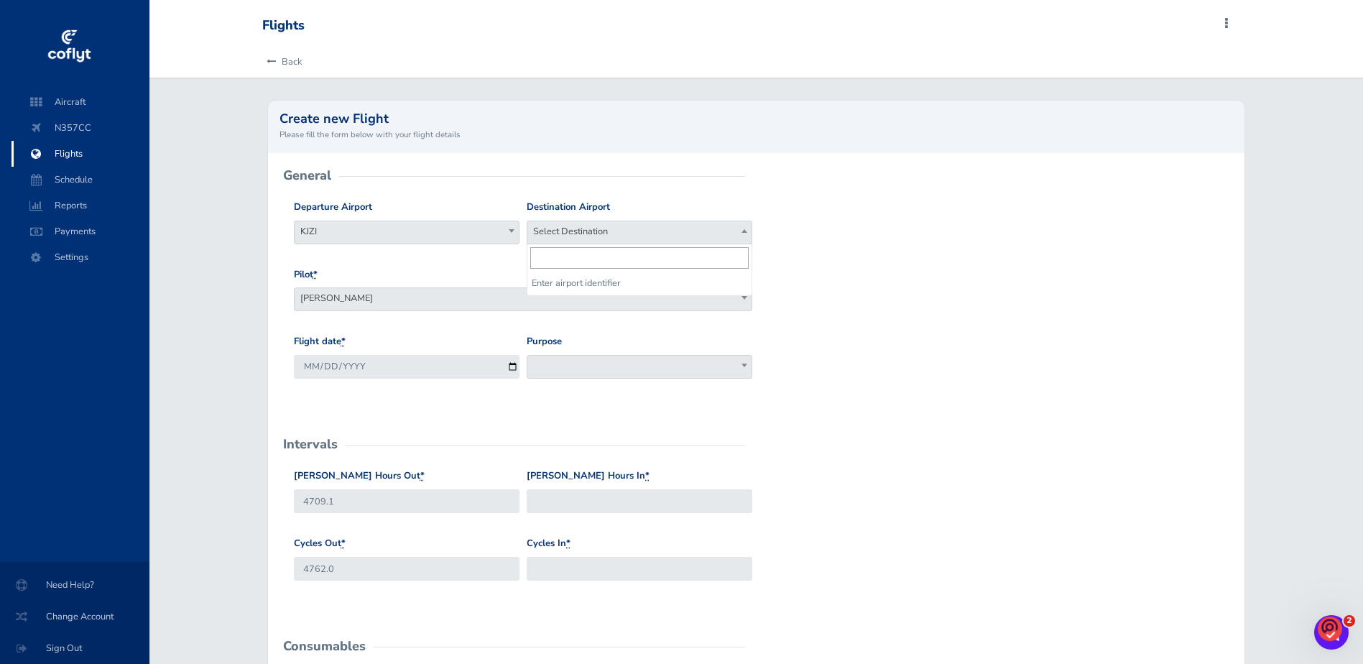
click at [587, 227] on span "Select Destination" at bounding box center [639, 231] width 224 height 20
type input "KSFB"
select select "KSFB"
click at [558, 363] on span at bounding box center [640, 367] width 226 height 24
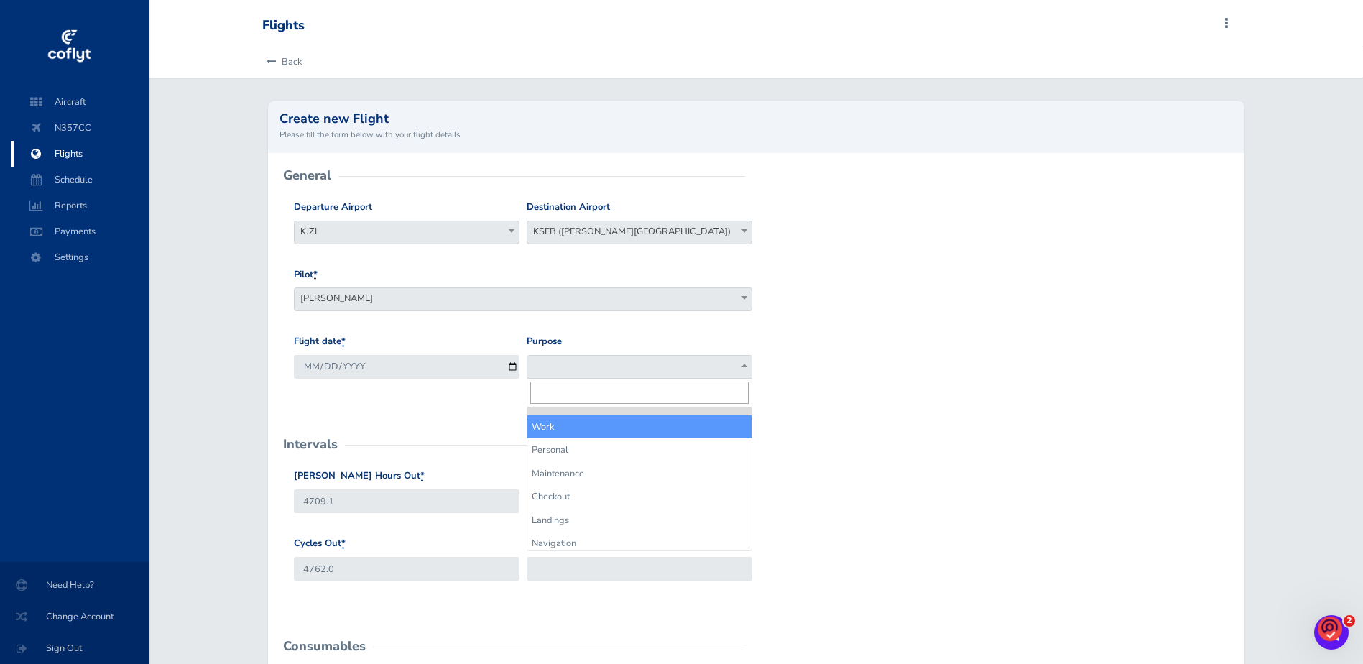
select select "Work"
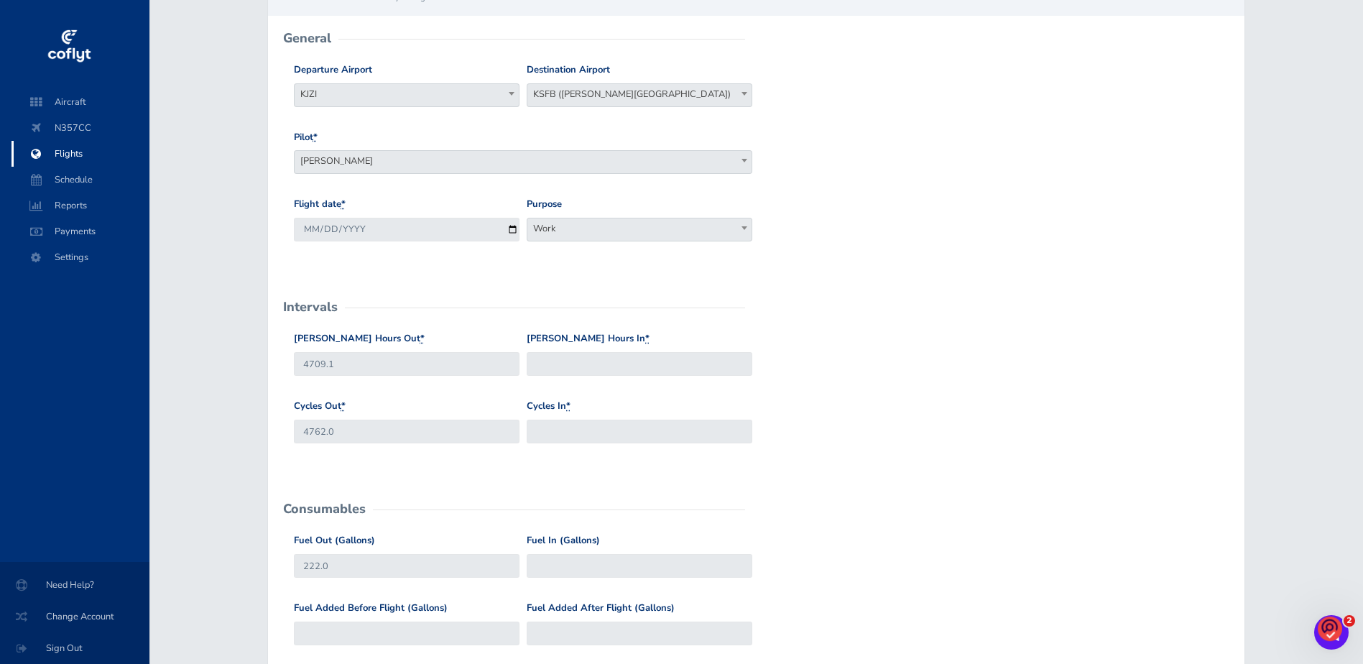
scroll to position [144, 0]
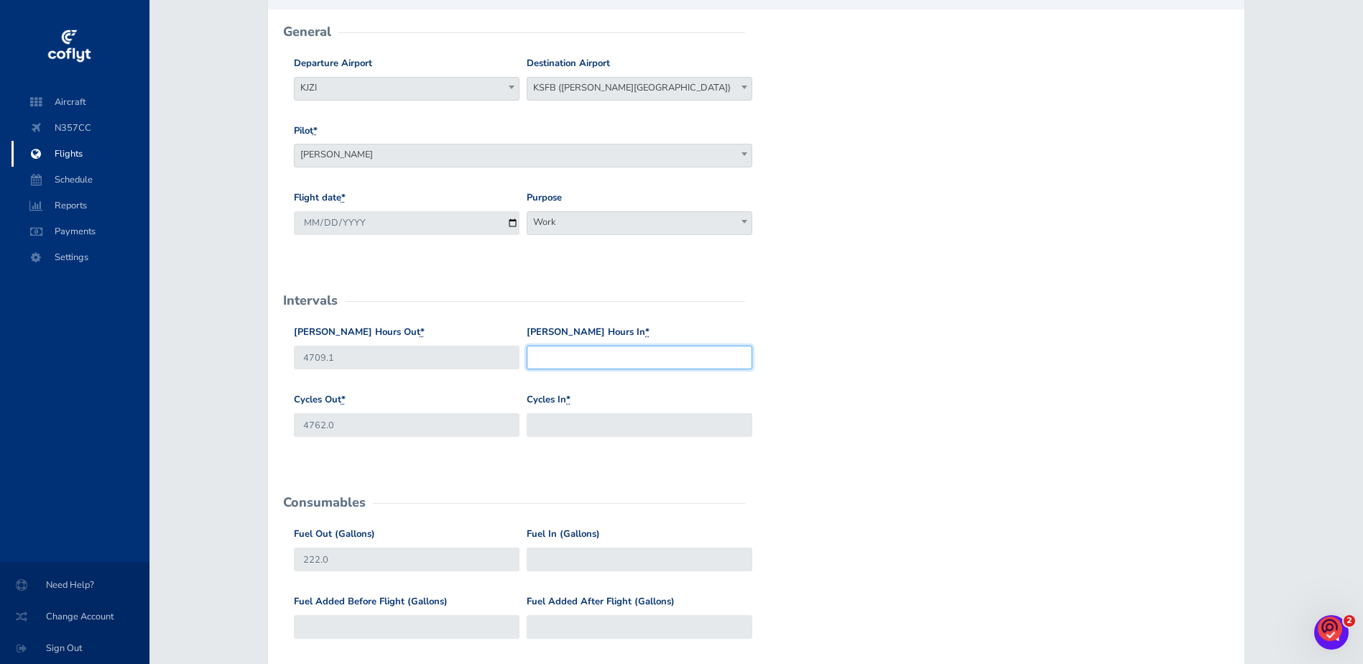
click at [555, 354] on input "Hobbs Hours In *" at bounding box center [640, 358] width 226 height 24
type input "4710.3"
click at [542, 428] on input "Cycles In *" at bounding box center [640, 425] width 226 height 24
type input "4763"
click at [444, 564] on input "222.0" at bounding box center [407, 559] width 226 height 24
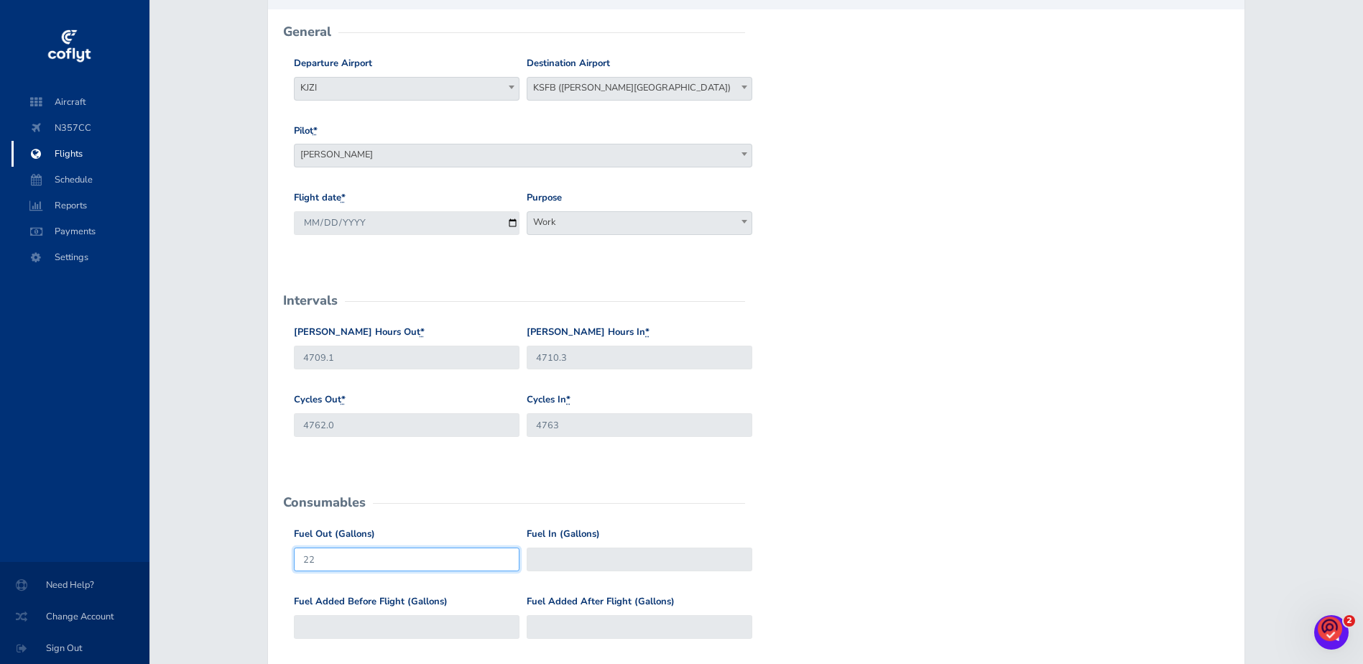
type input "2"
type input "388"
click at [541, 562] on input "Fuel In (Gallons)" at bounding box center [640, 559] width 226 height 24
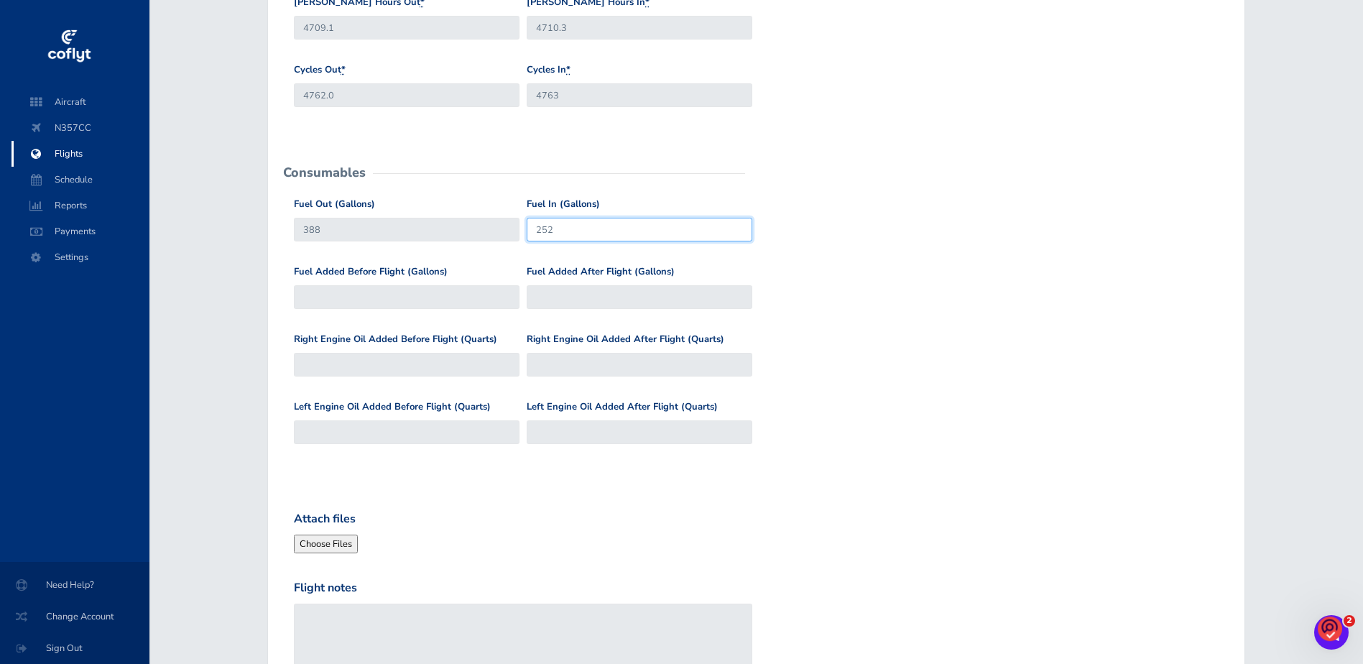
scroll to position [503, 0]
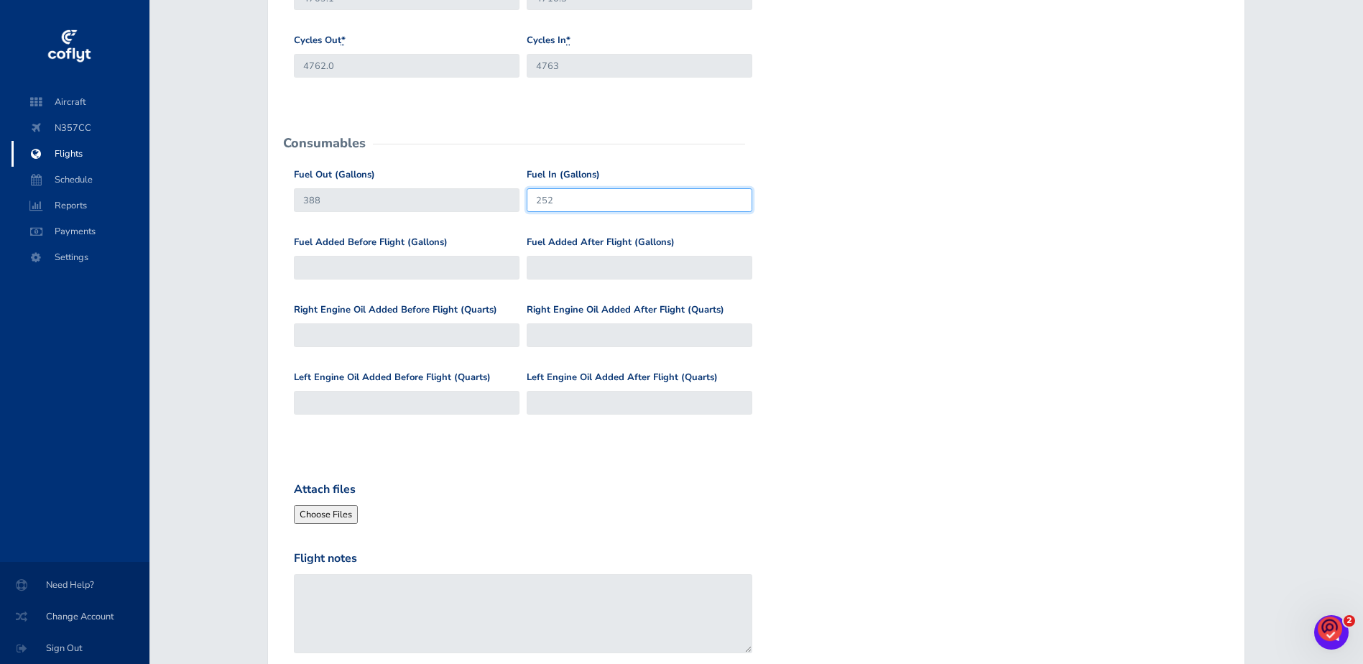
type input "252"
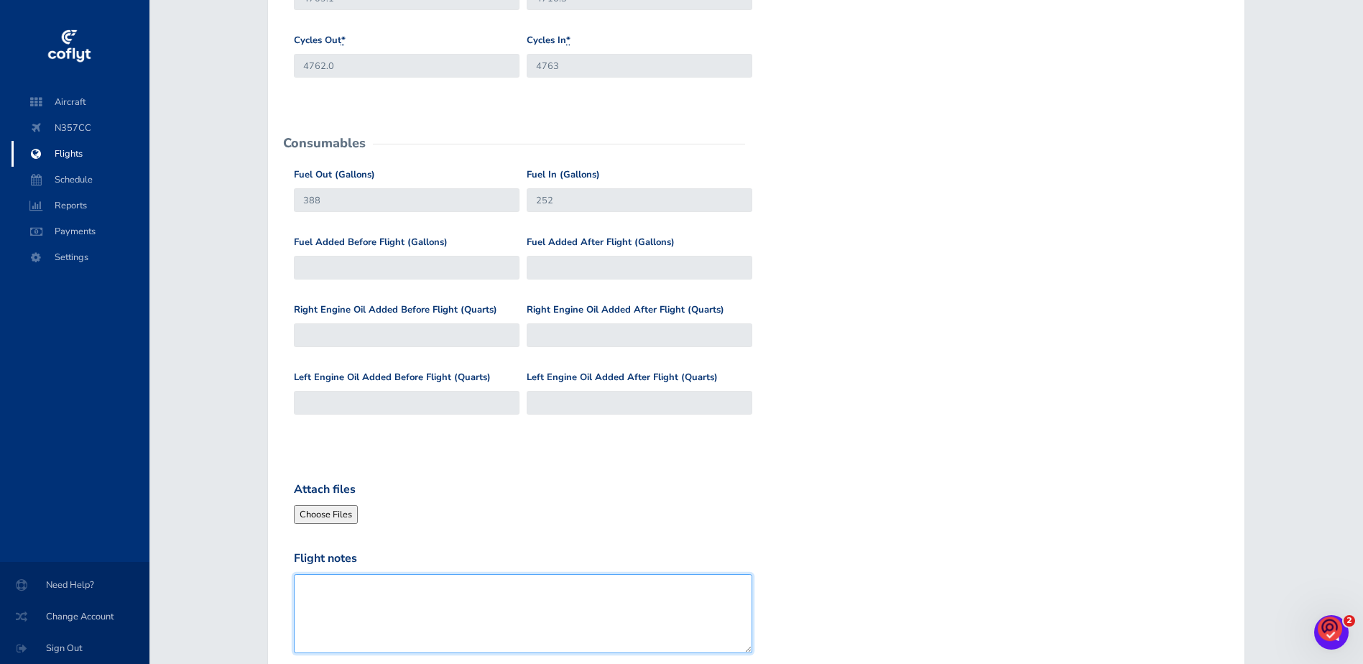
click at [319, 591] on textarea "Flight notes" at bounding box center [523, 613] width 459 height 79
paste textarea "LANDINGS 4761+1 =4762"
click at [390, 588] on textarea "LANDINGS 4761+1 =4762" at bounding box center [523, 613] width 459 height 79
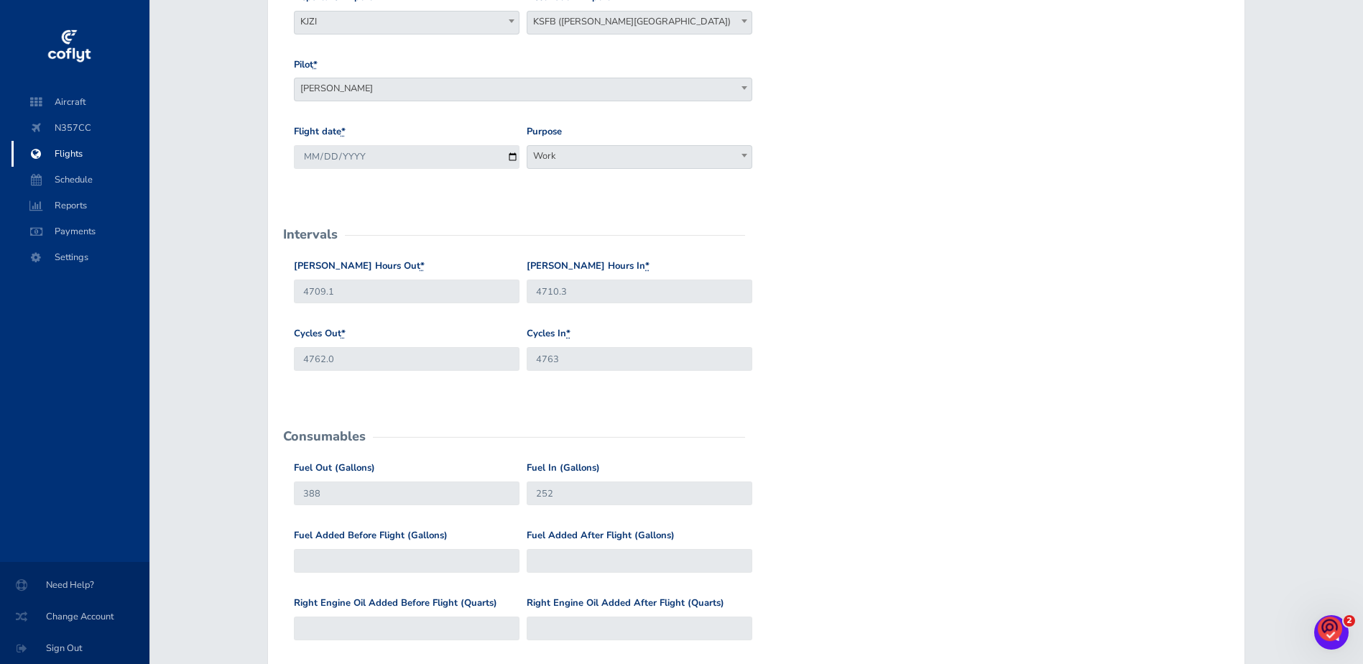
scroll to position [144, 0]
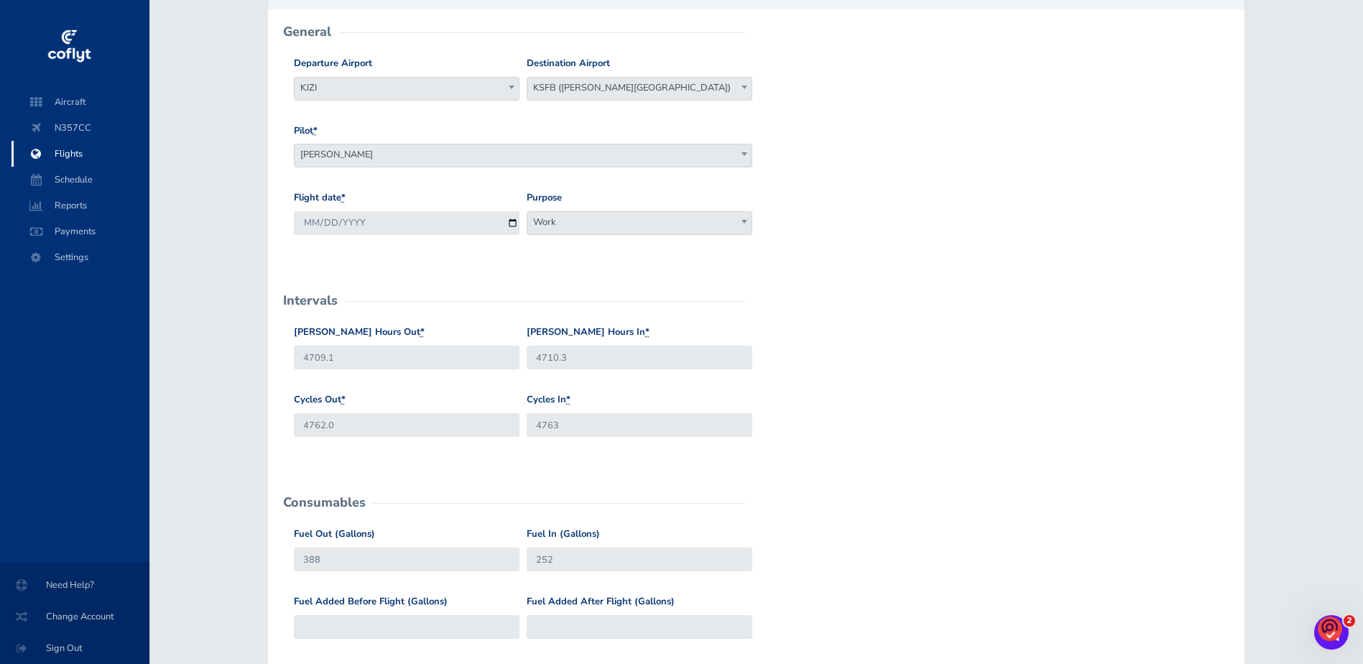
type textarea "LANDINGS 4762+1 =4763"
click at [571, 425] on input "4763" at bounding box center [640, 425] width 226 height 24
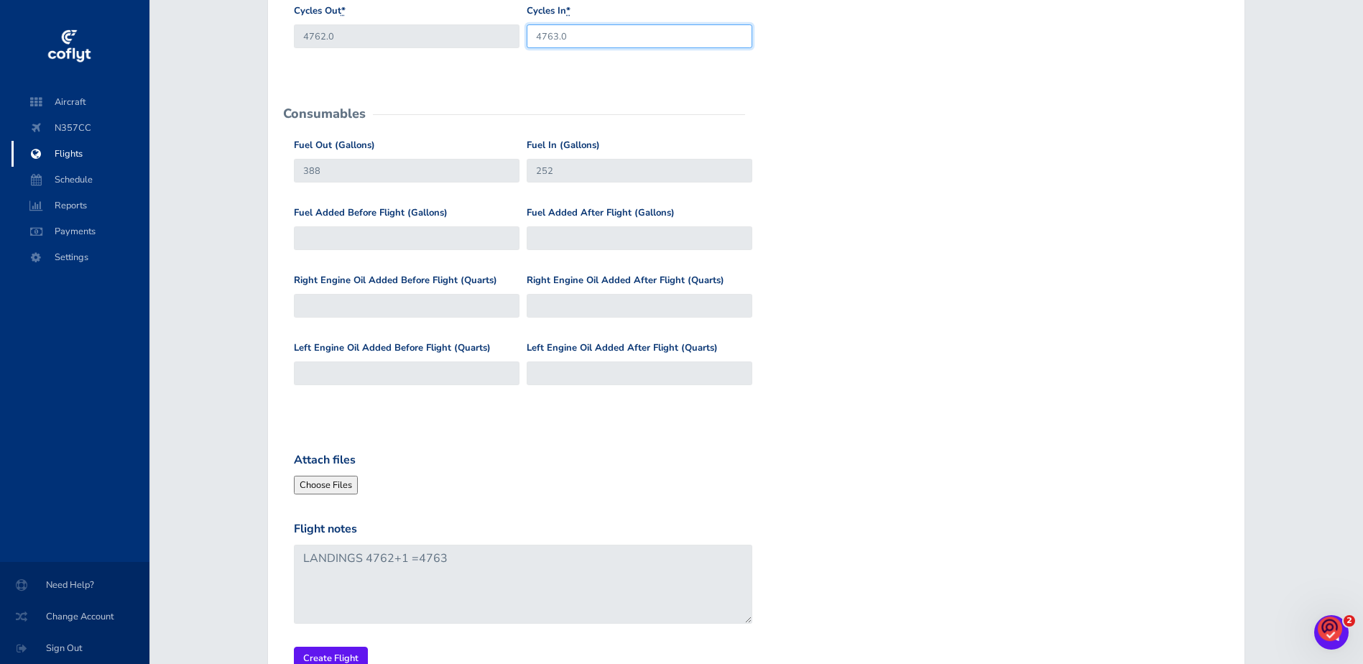
scroll to position [575, 0]
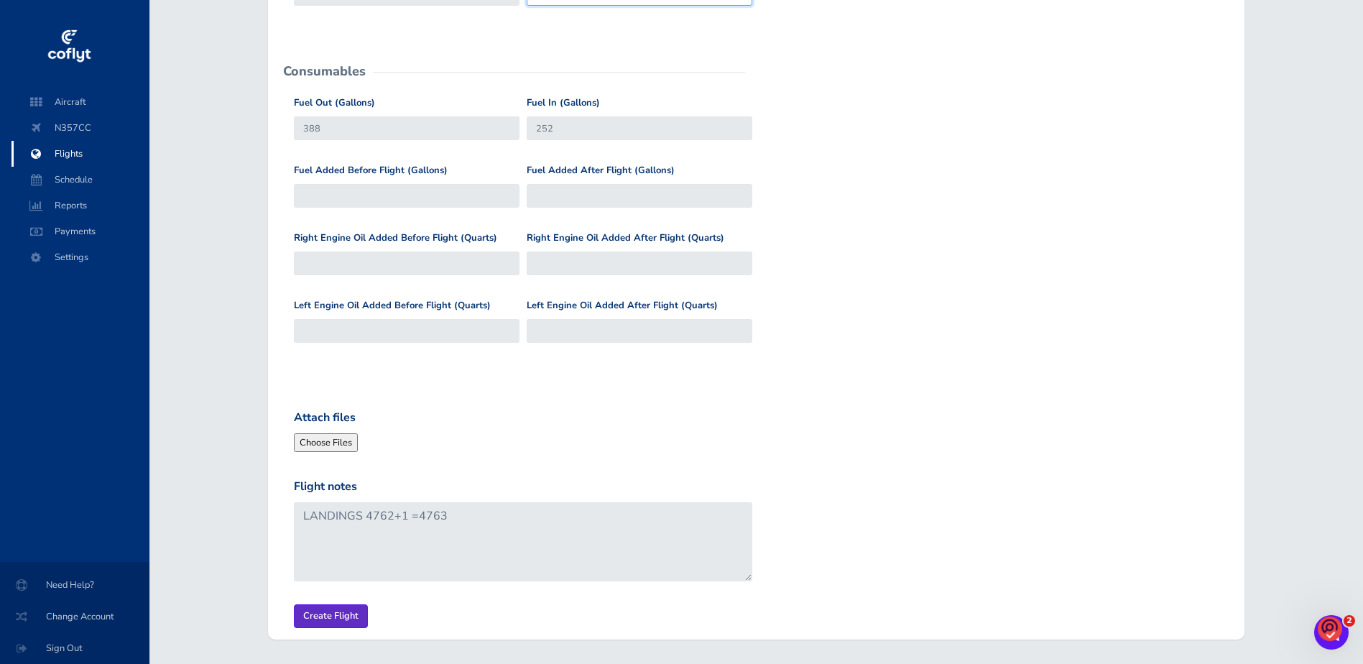
type input "4763.0"
click at [320, 616] on input "Create Flight" at bounding box center [331, 616] width 74 height 24
